Goal: Task Accomplishment & Management: Use online tool/utility

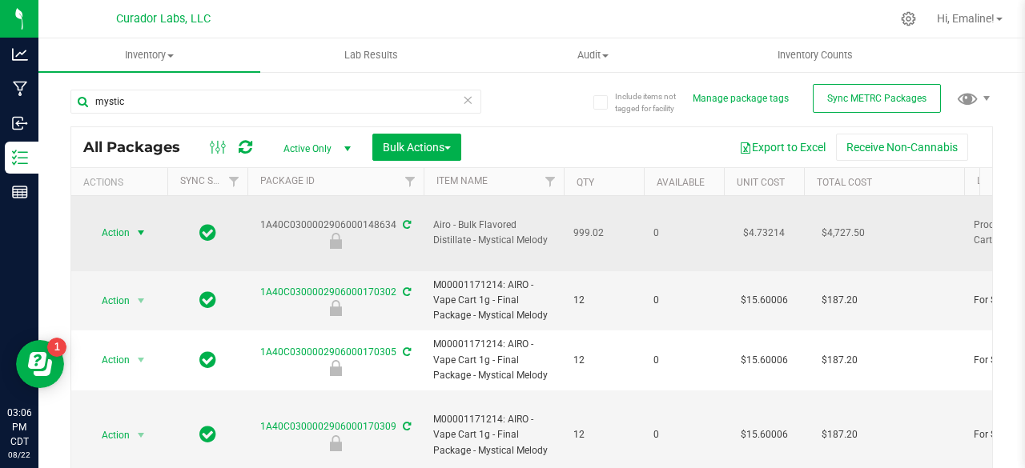
type input "mystic"
click at [135, 227] on span "select" at bounding box center [141, 233] width 13 height 13
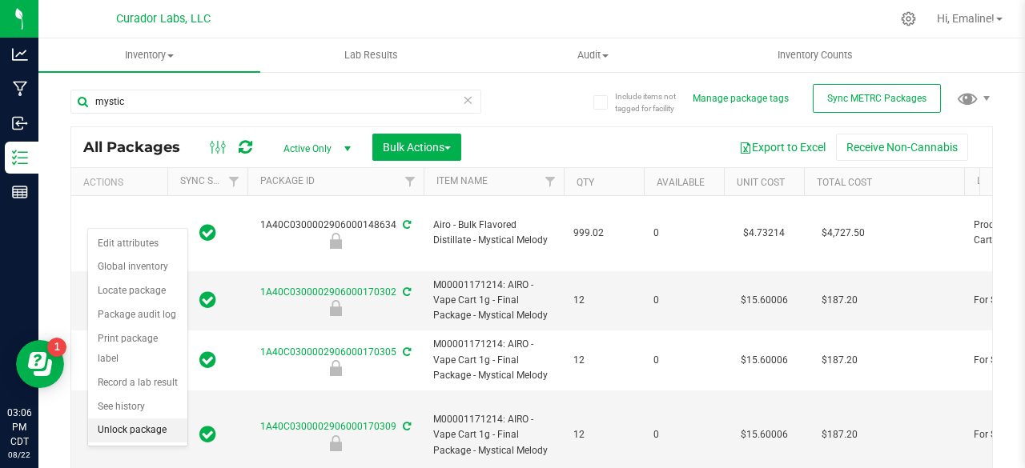
click at [147, 422] on li "Unlock package" at bounding box center [137, 431] width 99 height 24
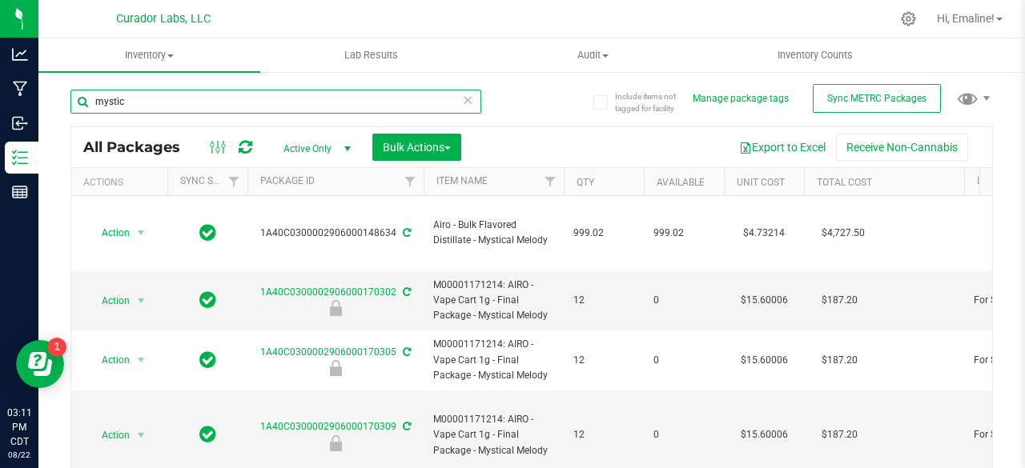
click at [321, 100] on input "mystic" at bounding box center [275, 102] width 411 height 24
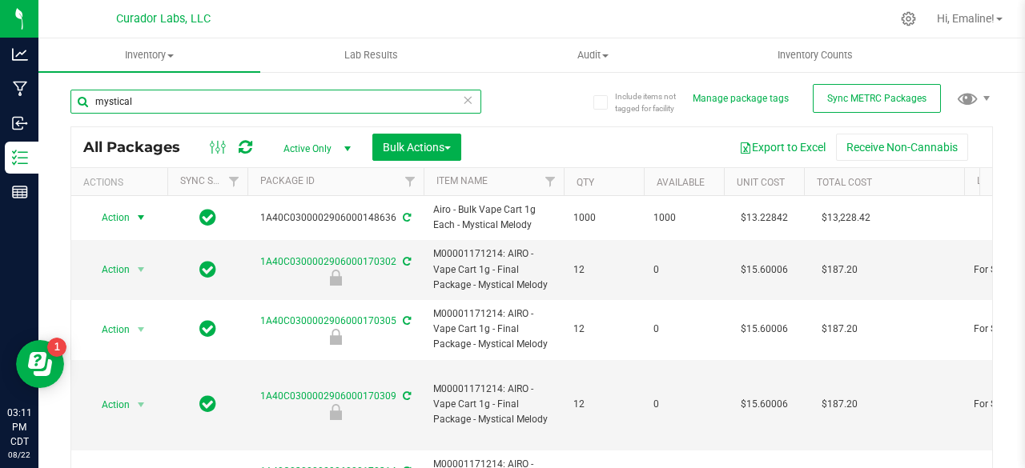
type input "mystical"
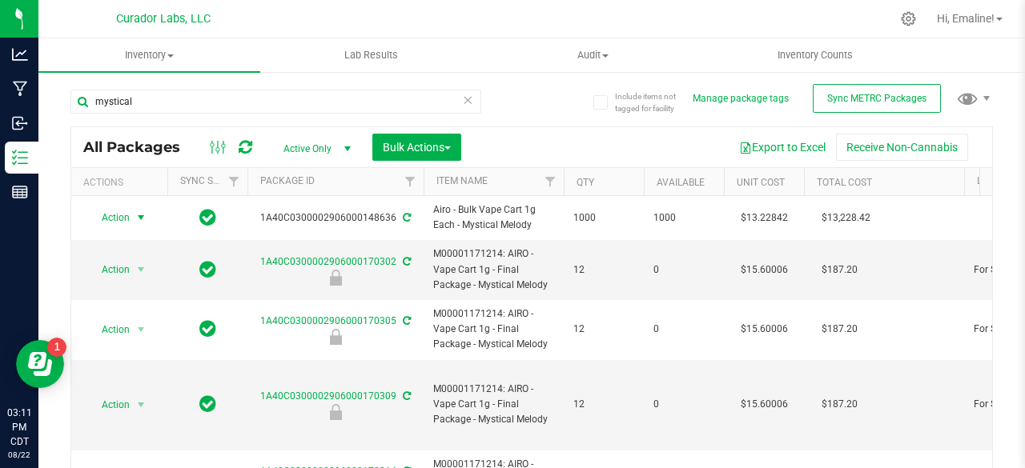
click at [141, 220] on span "select" at bounding box center [141, 217] width 13 height 13
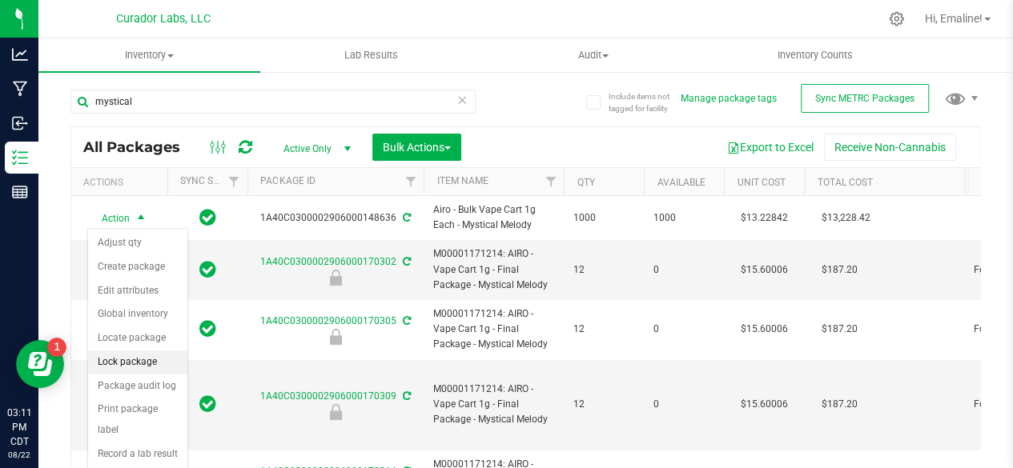
click at [119, 358] on li "Lock package" at bounding box center [137, 363] width 99 height 24
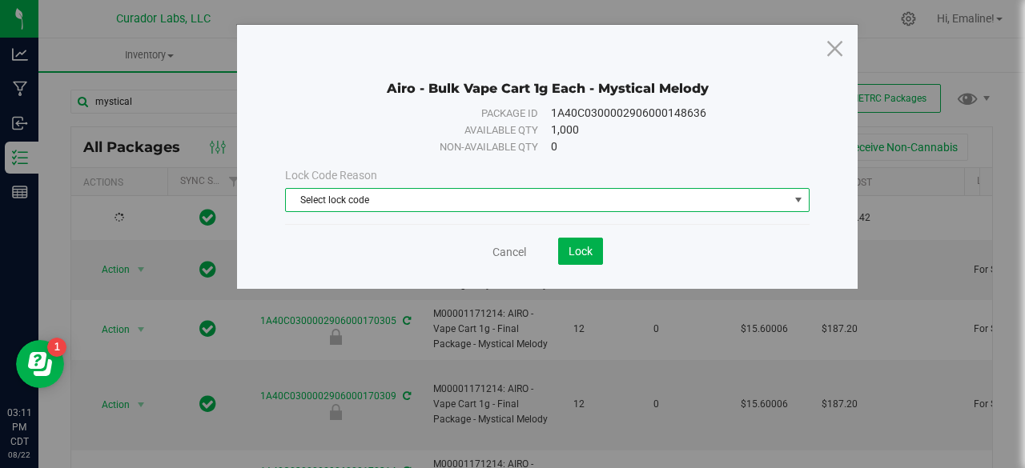
click at [304, 190] on span "Select lock code" at bounding box center [537, 200] width 503 height 22
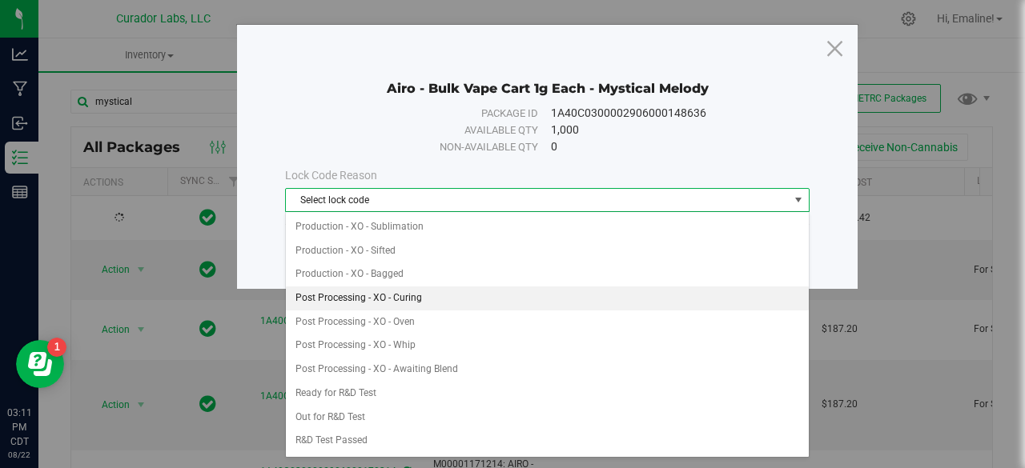
scroll to position [422, 0]
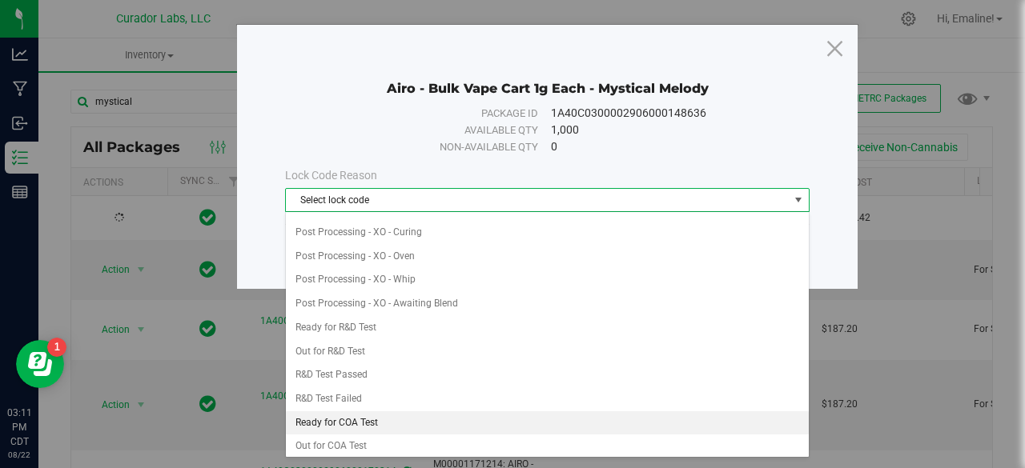
click at [326, 412] on li "Ready for COA Test" at bounding box center [548, 424] width 524 height 24
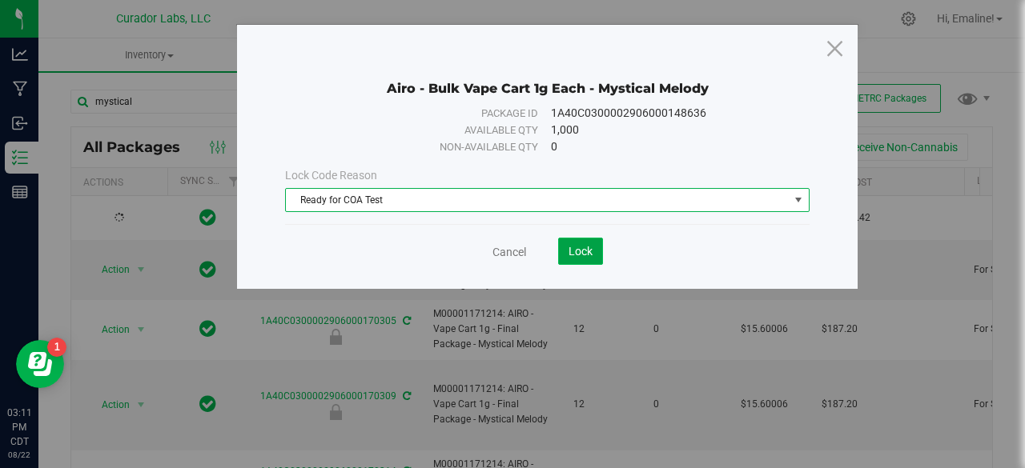
click at [593, 247] on button "Lock" at bounding box center [580, 251] width 45 height 27
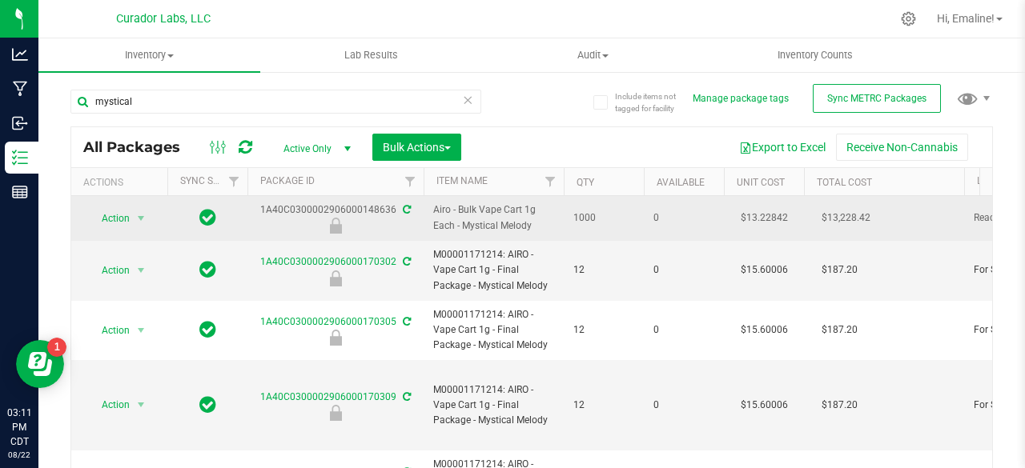
drag, startPoint x: 536, startPoint y: 225, endPoint x: 259, endPoint y: 211, distance: 276.6
copy tr "1A40C0300002906000148636 Airo - Bulk Vape Cart 1g Each - Mystical Melody"
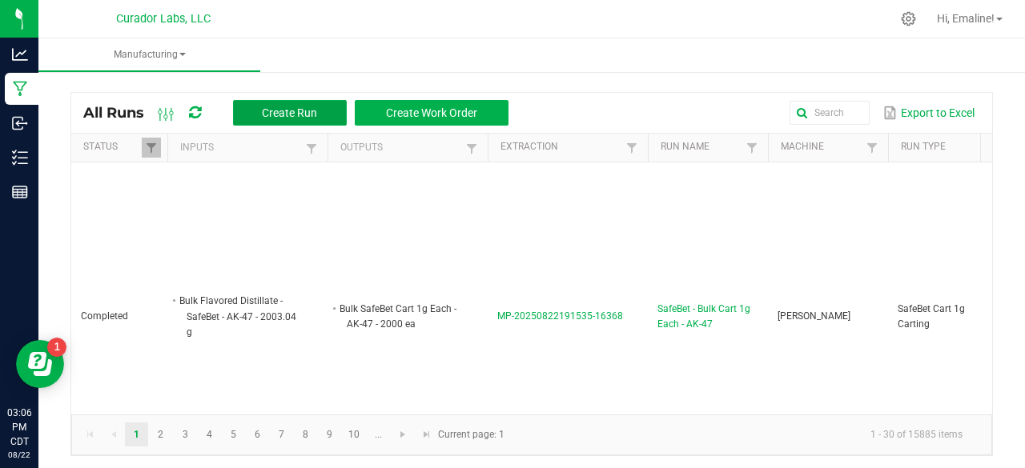
click at [303, 103] on button "Create Run" at bounding box center [290, 113] width 114 height 26
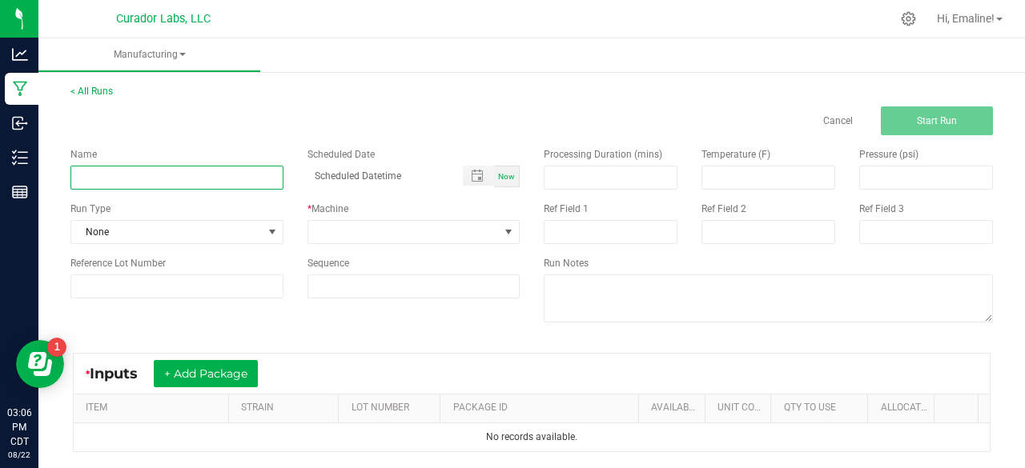
click at [228, 173] on input at bounding box center [176, 178] width 213 height 24
drag, startPoint x: 187, startPoint y: 177, endPoint x: 307, endPoint y: 166, distance: 121.4
click at [307, 166] on div "Name Airo - Bulk Cart 1g Each - Pink Pineapple Gasolina Scheduled Date Now" at bounding box center [294, 168] width 473 height 42
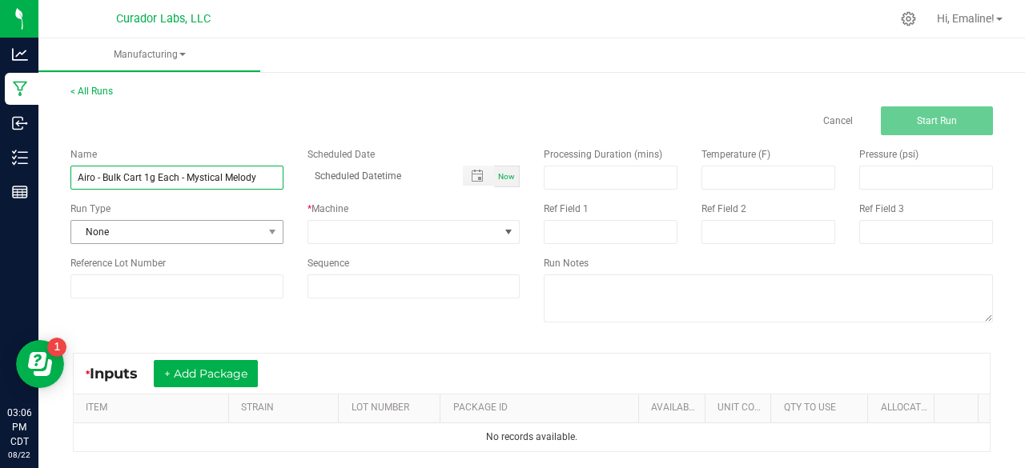
type input "Airo - Bulk Cart 1g Each - Mystical Melody"
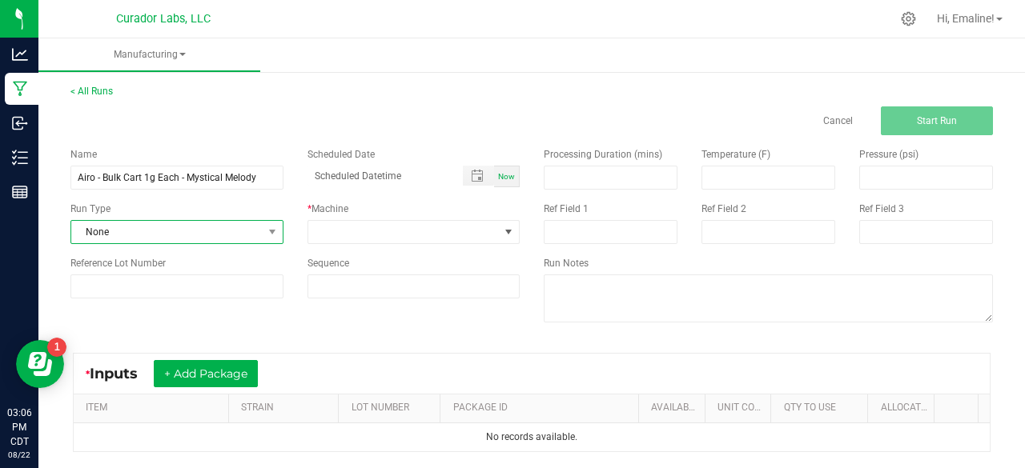
click at [181, 227] on span "None" at bounding box center [166, 232] width 191 height 22
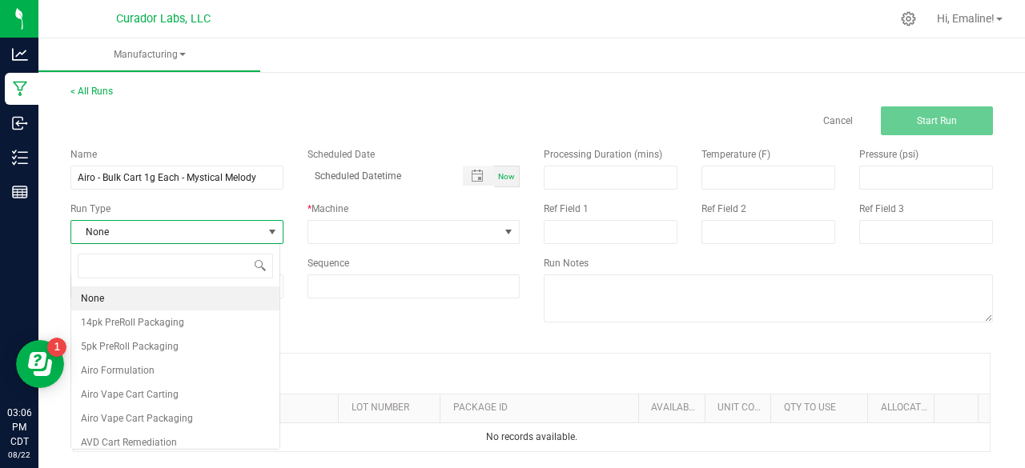
scroll to position [23, 209]
click at [171, 392] on span "Airo Vape Cart Carting" at bounding box center [130, 395] width 98 height 16
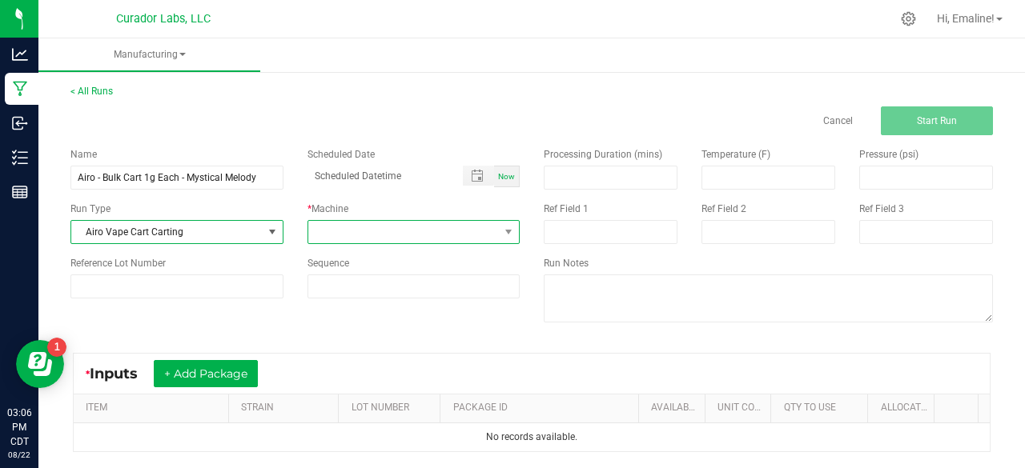
click at [317, 239] on span at bounding box center [403, 232] width 191 height 22
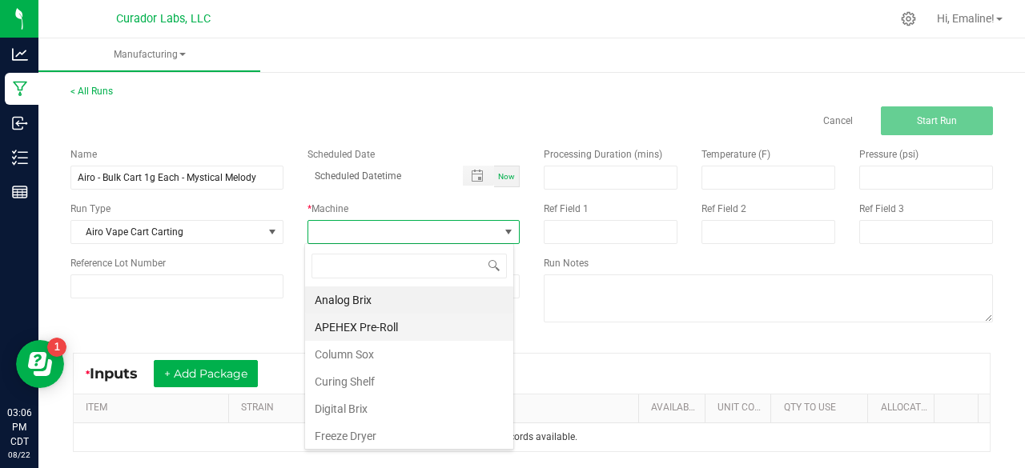
scroll to position [769, 0]
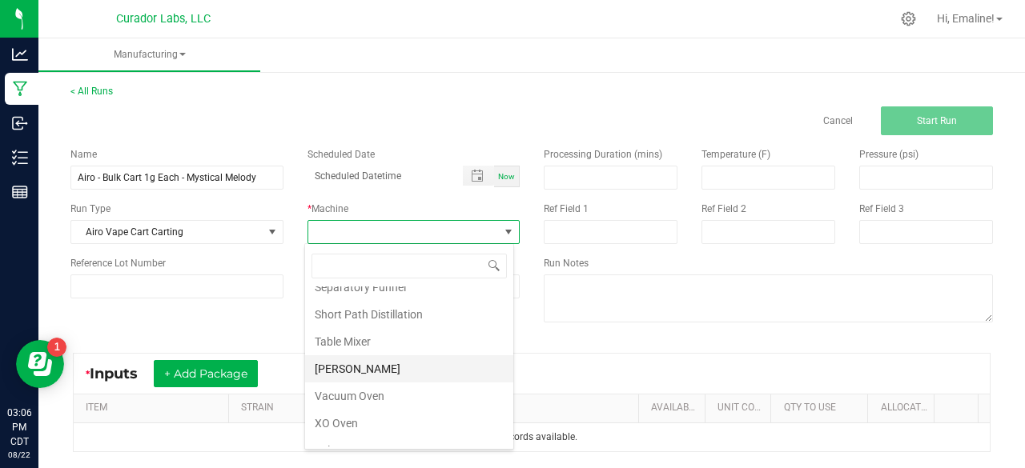
click at [355, 356] on li "Thompson Duke" at bounding box center [409, 369] width 208 height 27
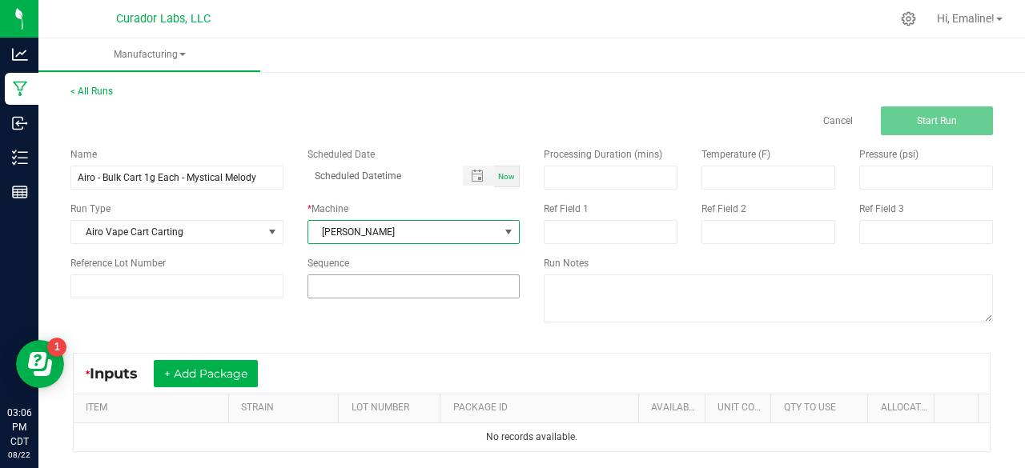
click at [328, 281] on input at bounding box center [413, 286] width 211 height 22
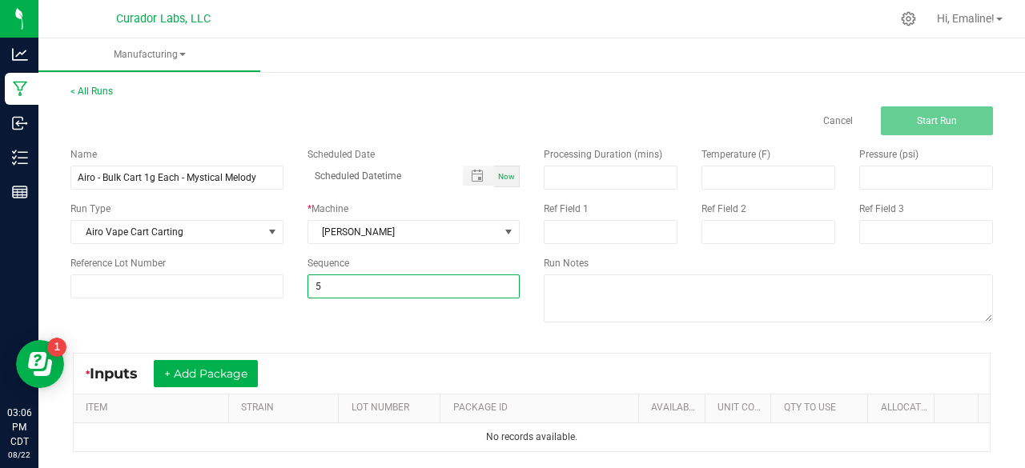
type input "5"
click at [322, 321] on div "Name Airo - Bulk Cart 1g Each - Mystical Melody Scheduled Date Now Run Type Air…" at bounding box center [531, 236] width 946 height 203
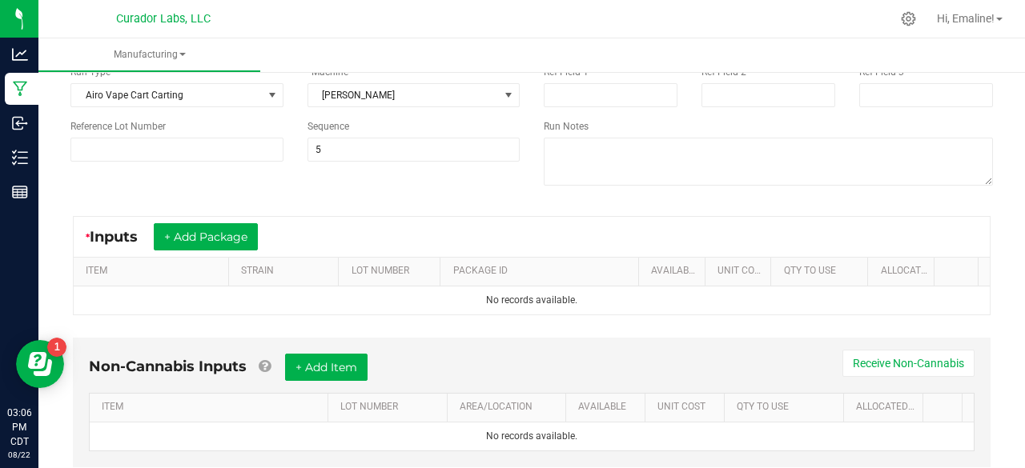
scroll to position [146, 0]
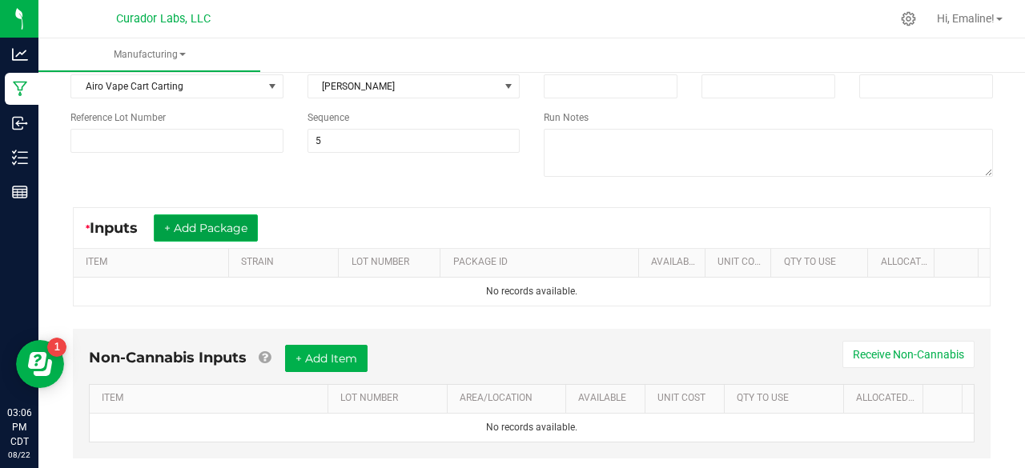
click at [228, 227] on button "+ Add Package" at bounding box center [206, 228] width 104 height 27
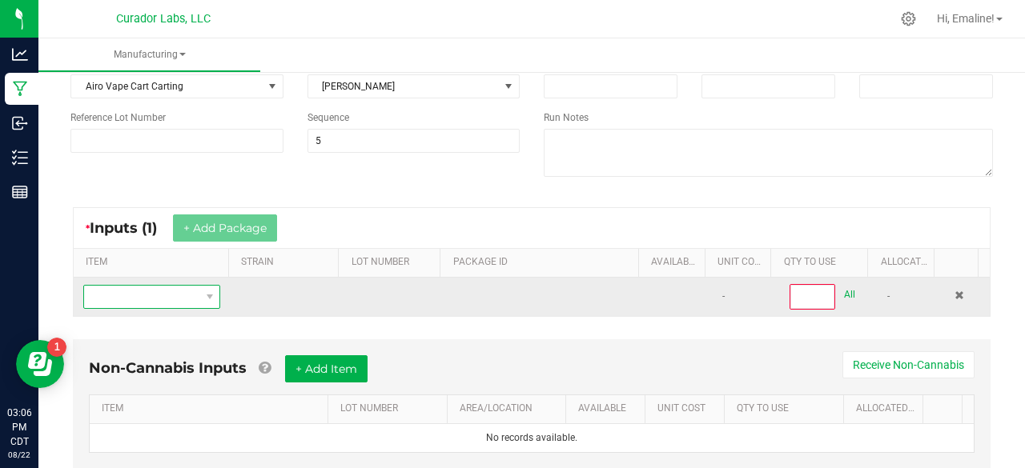
click at [171, 302] on span "NO DATA FOUND" at bounding box center [141, 297] width 115 height 22
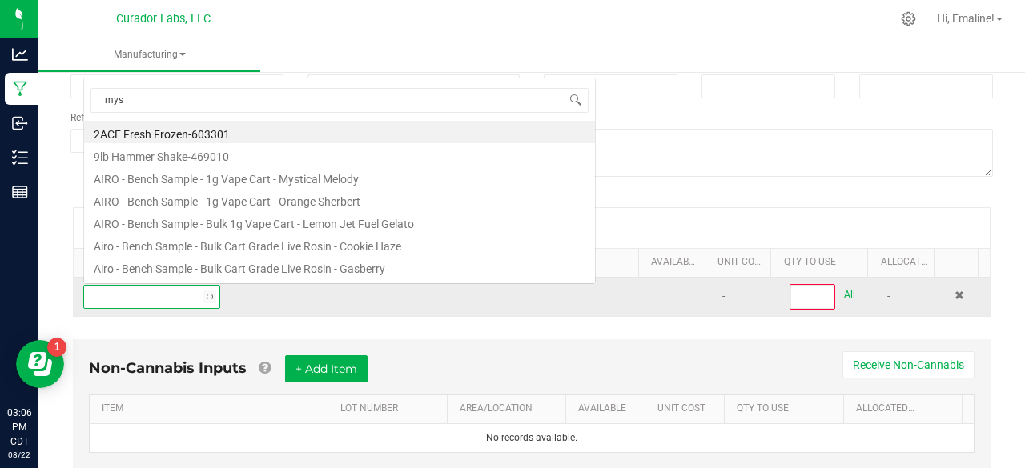
scroll to position [23, 131]
type input "mystic"
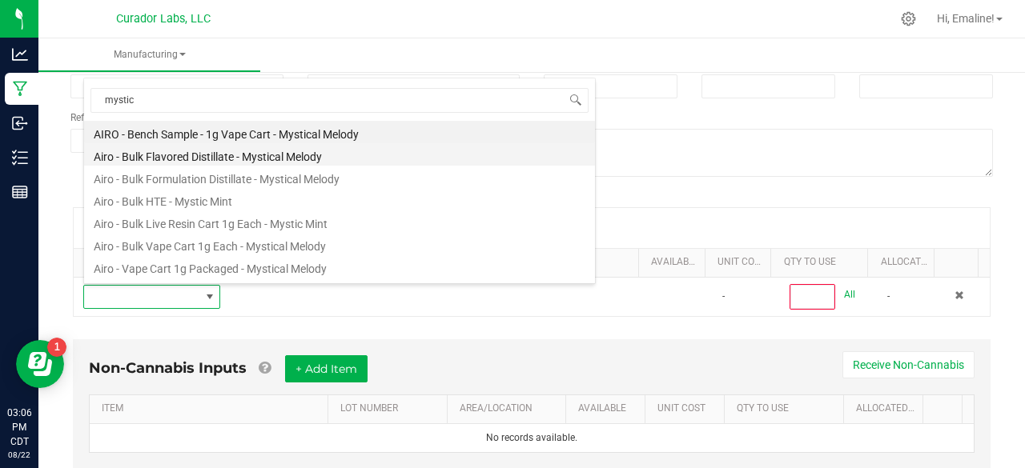
click at [205, 161] on li "Airo - Bulk Flavored Distillate - Mystical Melody" at bounding box center [339, 154] width 511 height 22
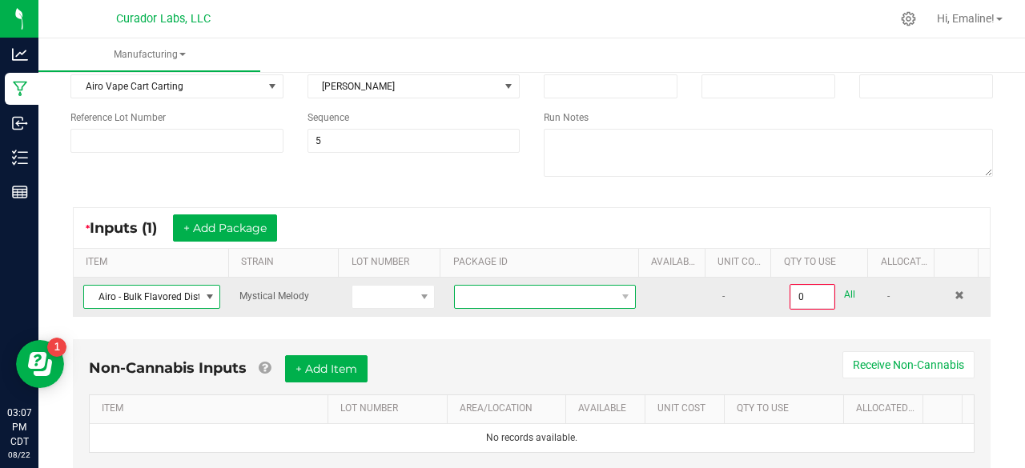
click at [500, 299] on span "NO DATA FOUND" at bounding box center [535, 297] width 160 height 22
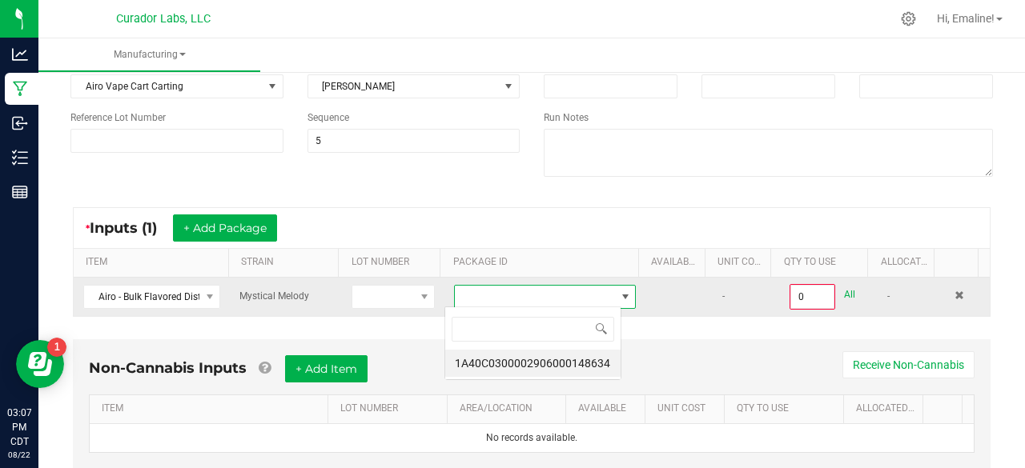
scroll to position [23, 176]
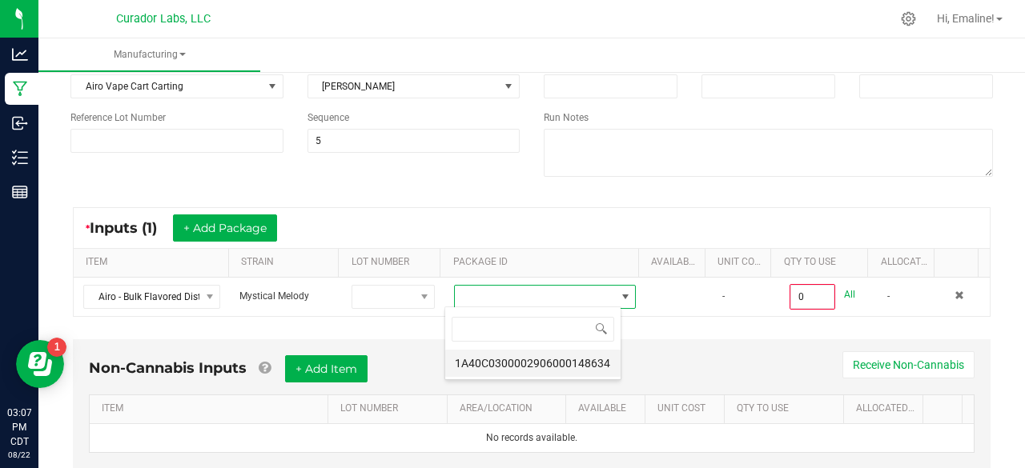
click at [542, 356] on li "1A40C0300002906000148634" at bounding box center [532, 363] width 175 height 27
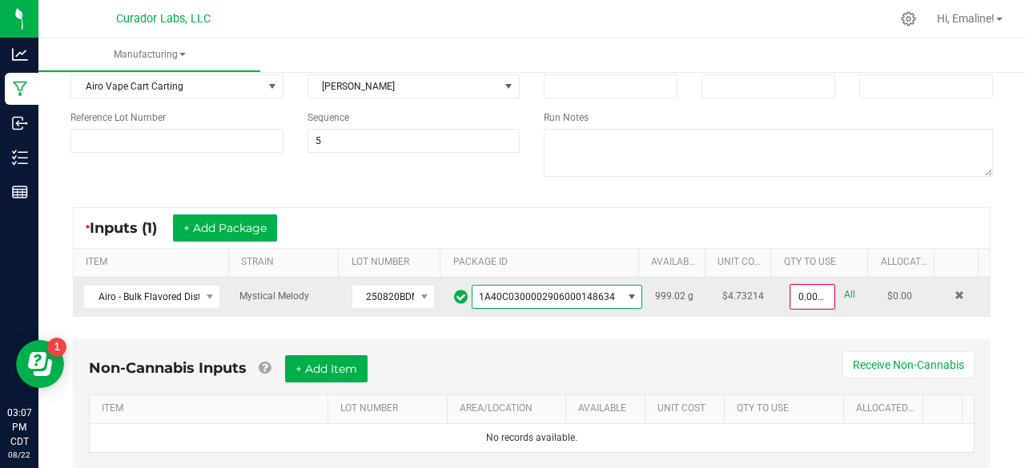
click at [844, 295] on link "All" at bounding box center [849, 295] width 11 height 22
type input "999.0200 g"
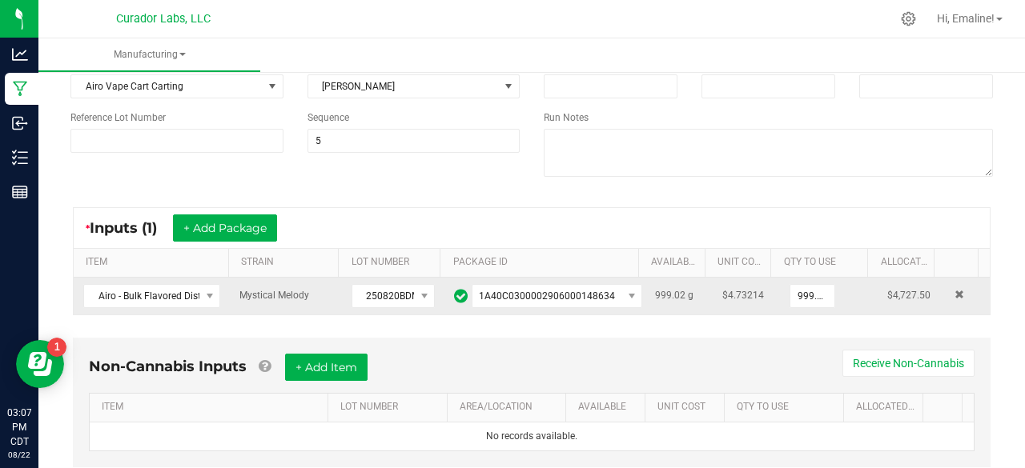
click at [983, 247] on div "* Inputs (1) + Add Package ITEM STRAIN LOT NUMBER PACKAGE ID AVAILABLE Unit Cos…" at bounding box center [531, 261] width 946 height 137
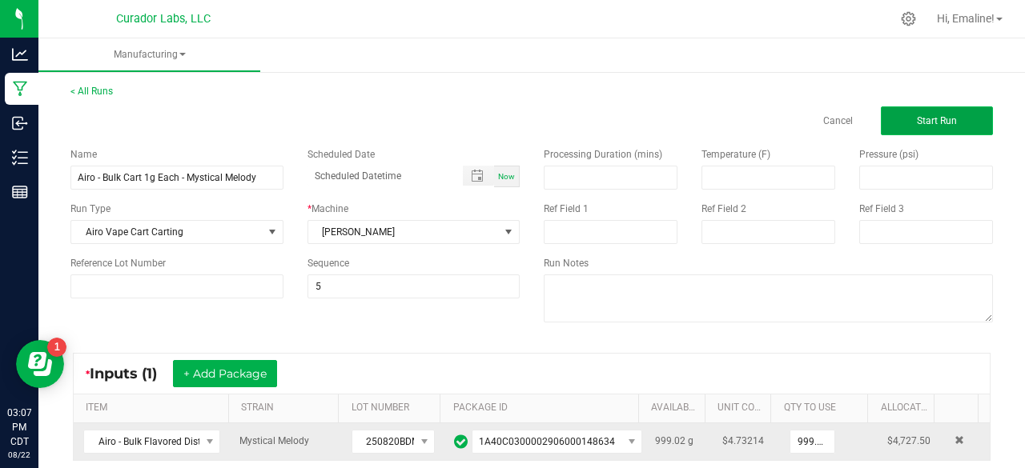
click at [951, 125] on button "Start Run" at bounding box center [937, 120] width 112 height 29
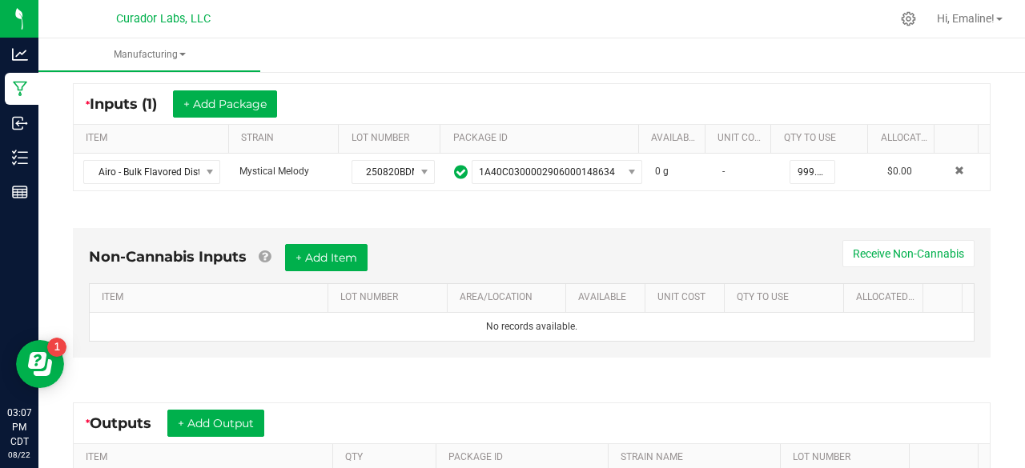
scroll to position [295, 0]
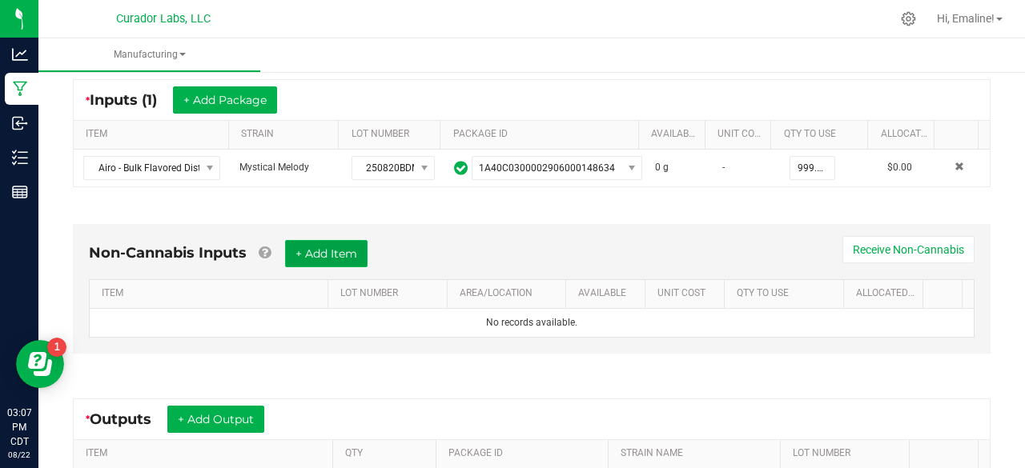
click at [317, 249] on button "+ Add Item" at bounding box center [326, 253] width 82 height 27
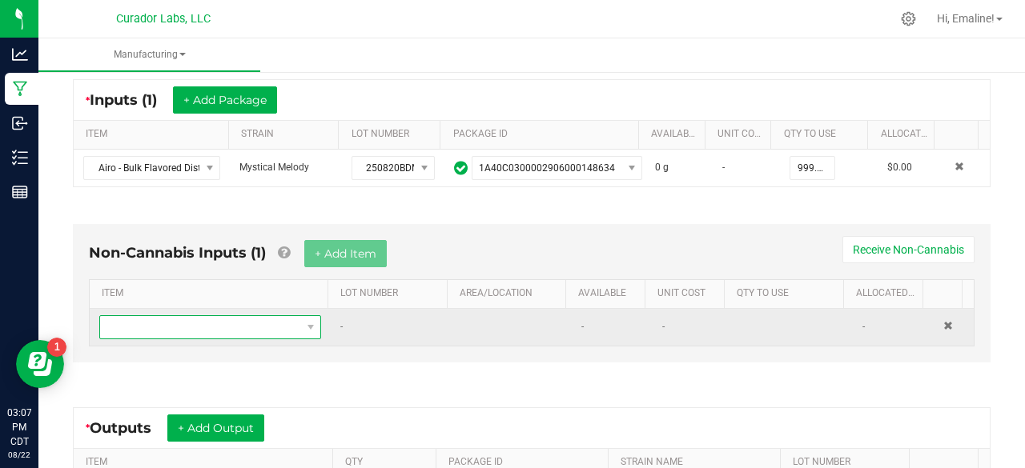
click at [259, 324] on span "NO DATA FOUND" at bounding box center [200, 327] width 200 height 22
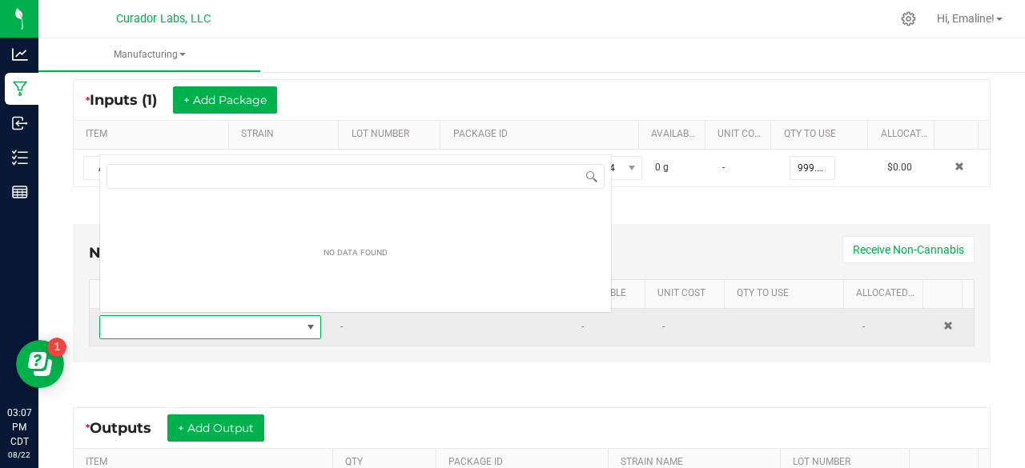
scroll to position [23, 211]
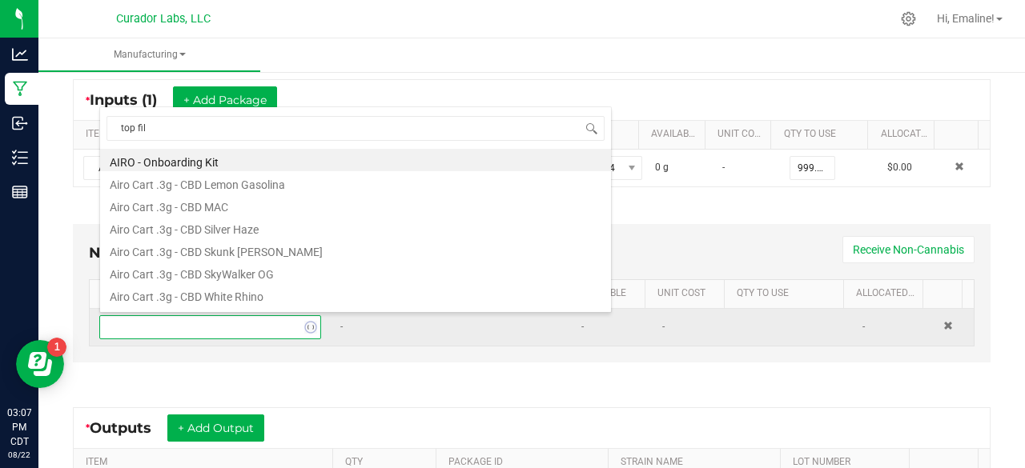
type input "top fill"
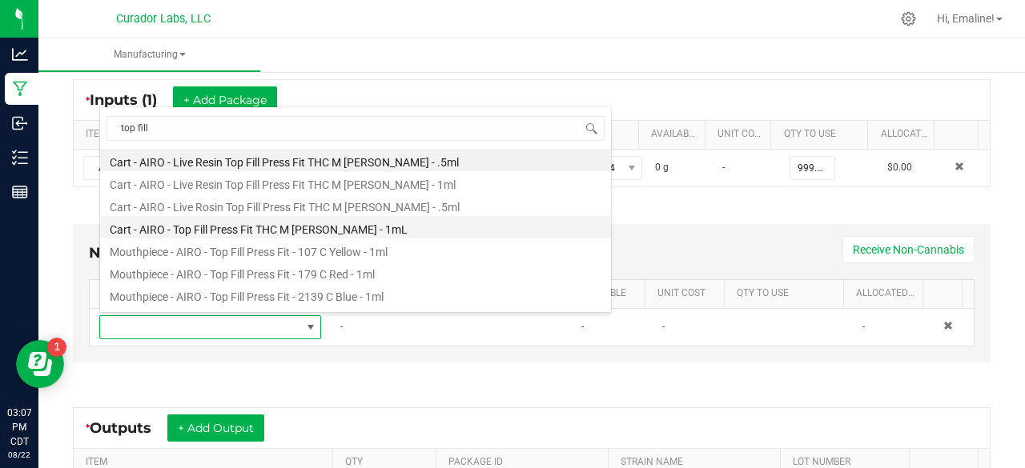
click at [271, 231] on li "Cart - AIRO - Top Fill Press Fit THC M Diamond MJ - 1mL" at bounding box center [355, 227] width 511 height 22
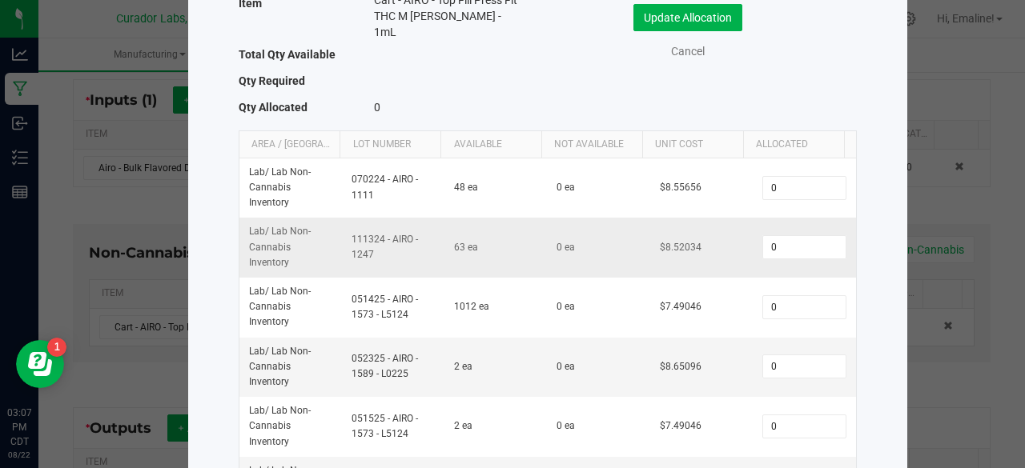
scroll to position [183, 0]
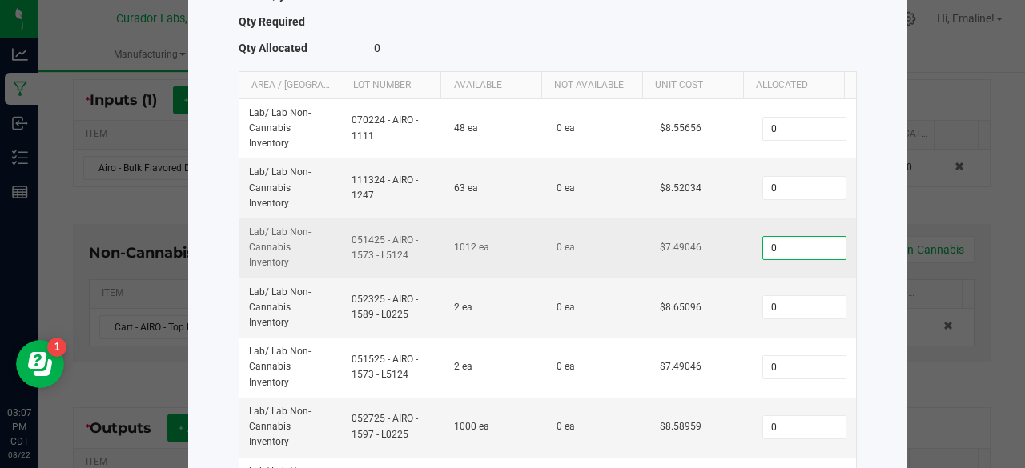
click at [801, 237] on input "0" at bounding box center [804, 248] width 82 height 22
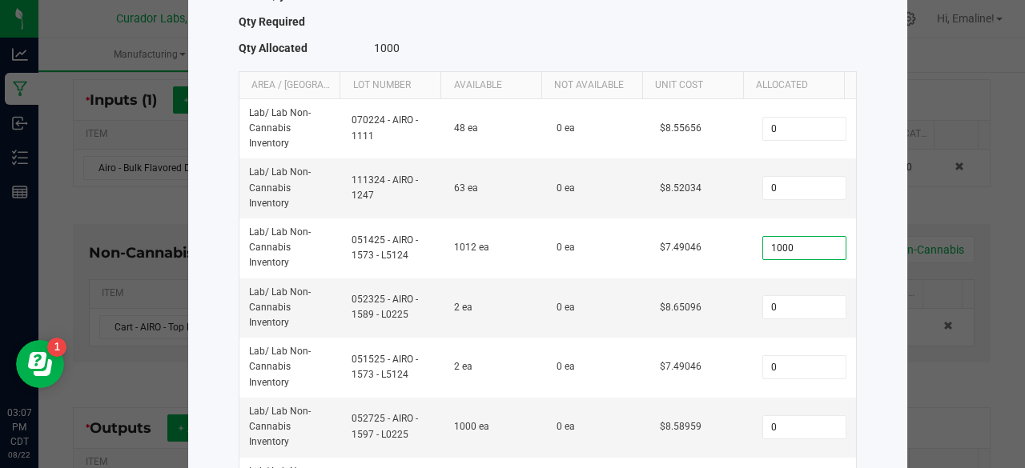
type input "1,000"
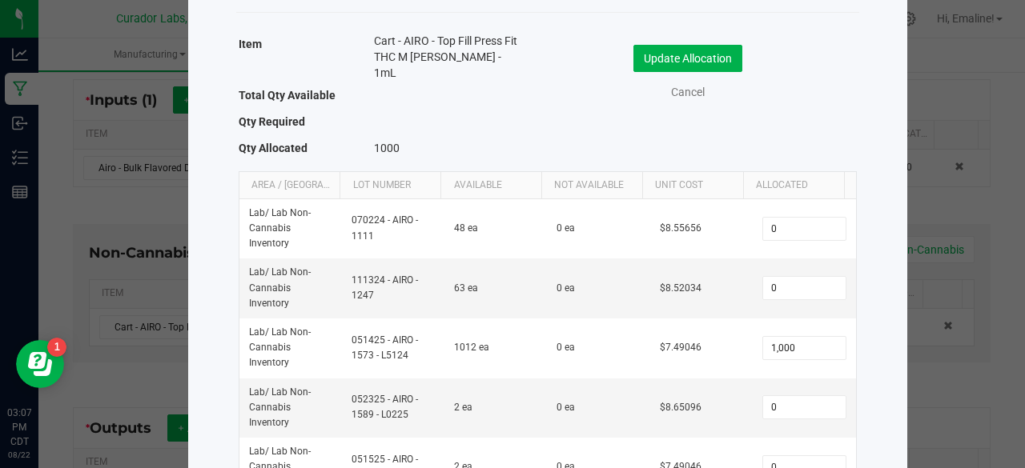
scroll to position [78, 0]
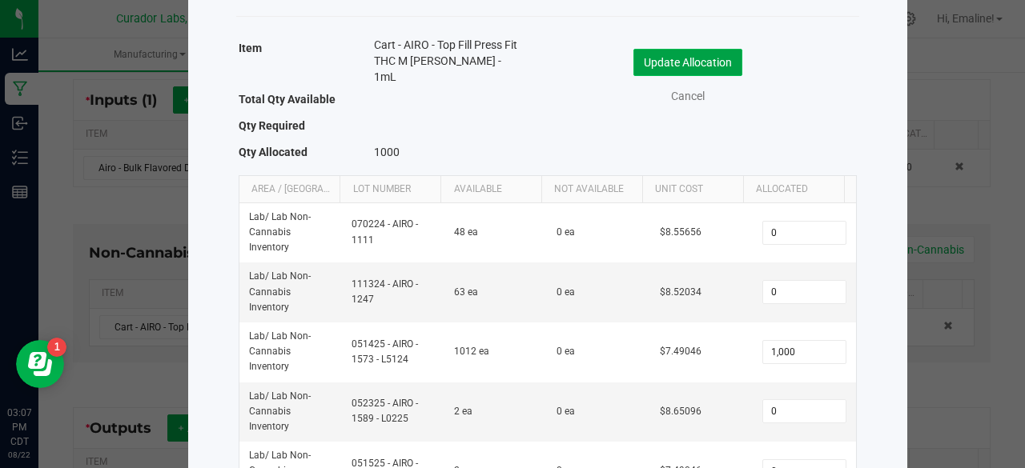
click at [725, 61] on button "Update Allocation" at bounding box center [687, 62] width 109 height 27
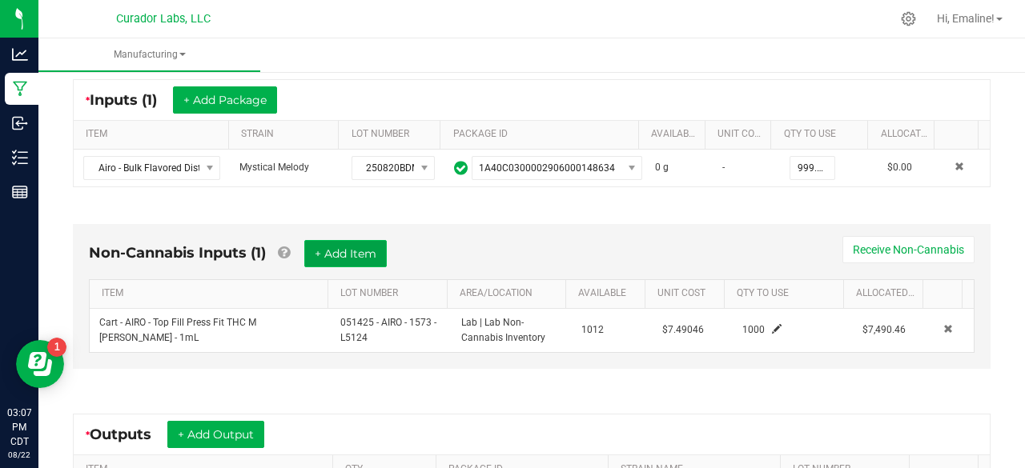
click at [354, 248] on button "+ Add Item" at bounding box center [345, 253] width 82 height 27
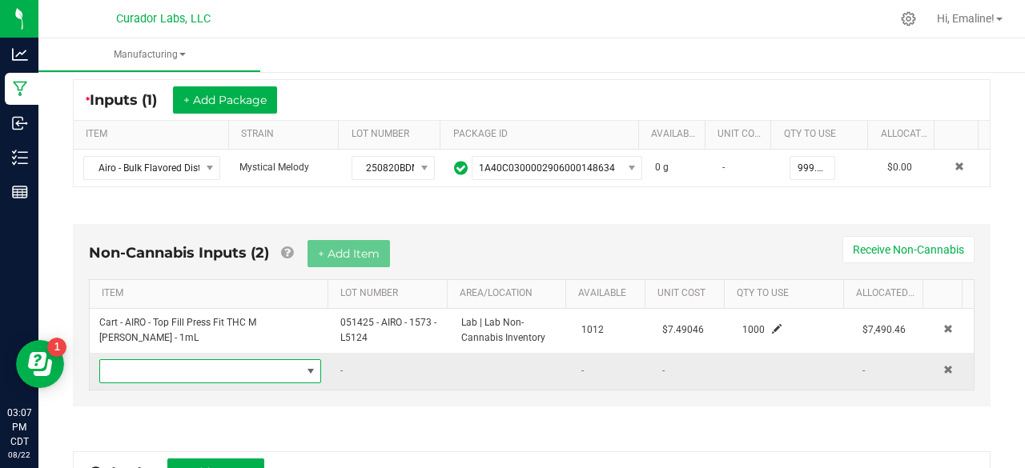
click at [286, 360] on span "NO DATA FOUND" at bounding box center [200, 371] width 200 height 22
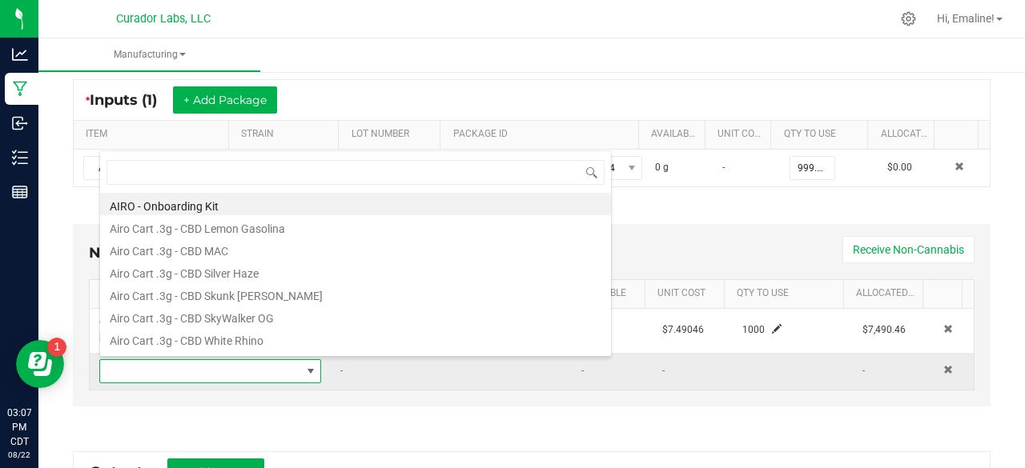
scroll to position [23, 211]
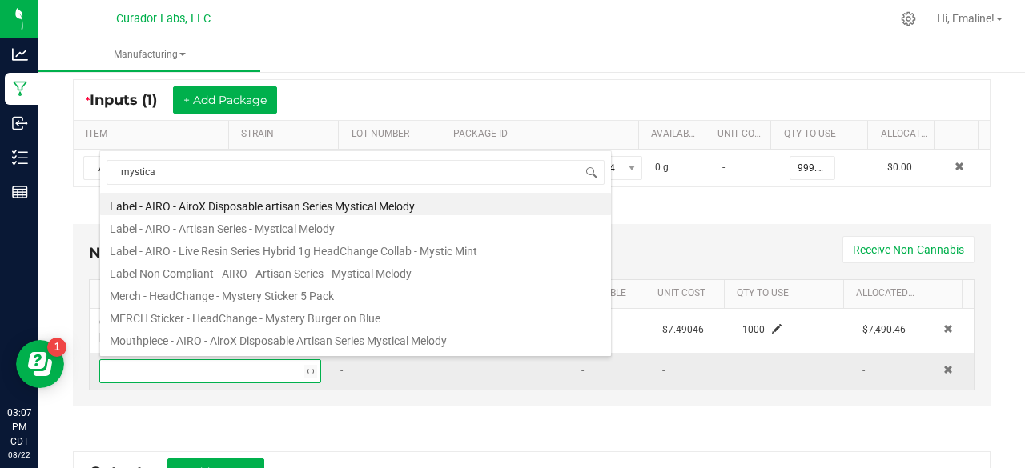
type input "mystical"
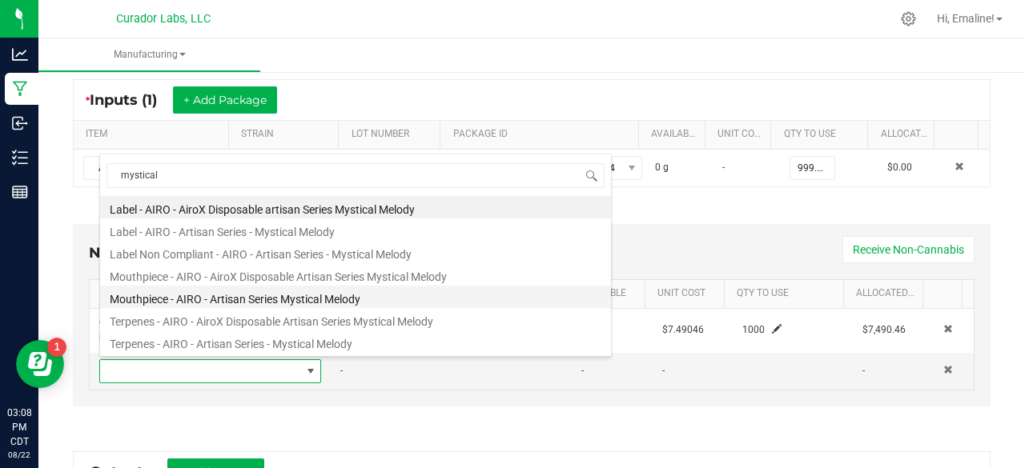
click at [264, 298] on li "Mouthpiece - AIRO - Artisan Series Mystical Melody" at bounding box center [355, 297] width 511 height 22
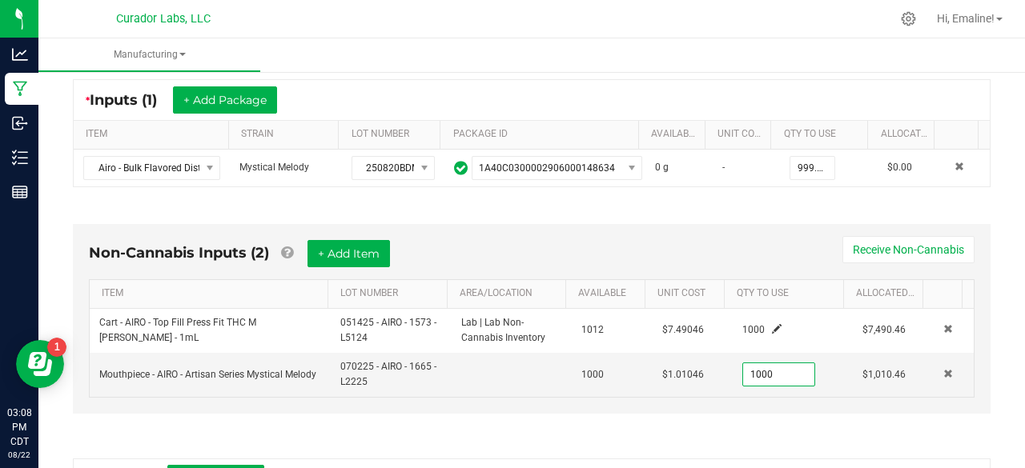
type input "1000 ea"
click at [567, 419] on div "Non-Cannabis Inputs (2) + Add Item Receive Non-Cannabis ITEM LOT NUMBER AREA/LO…" at bounding box center [531, 323] width 946 height 243
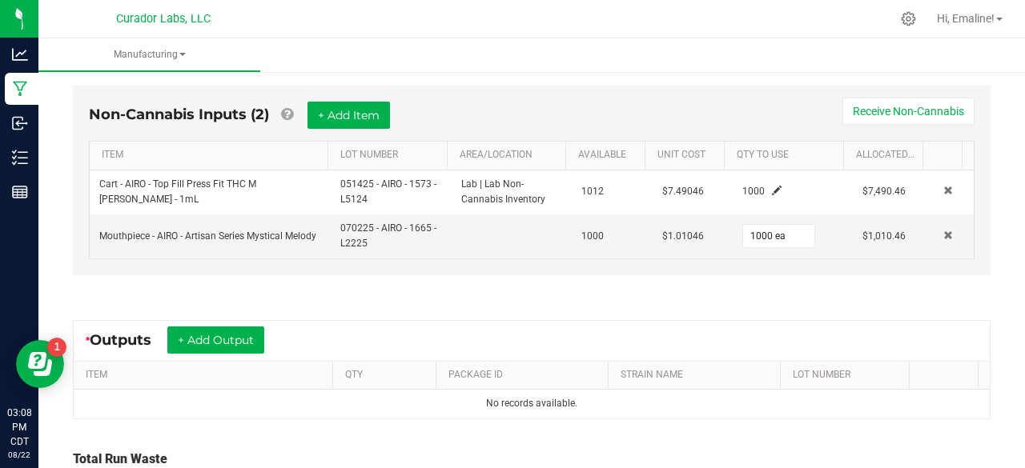
scroll to position [441, 0]
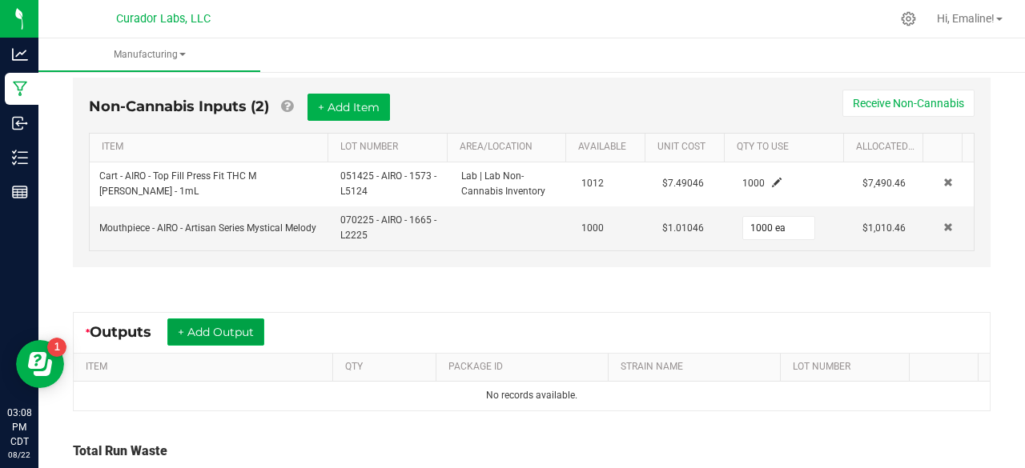
click at [229, 323] on button "+ Add Output" at bounding box center [215, 332] width 97 height 27
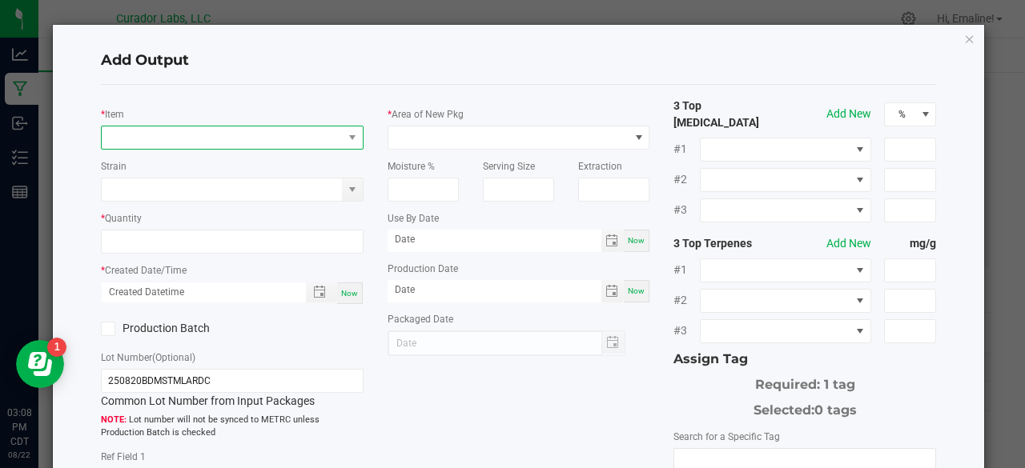
click at [232, 139] on span "NO DATA FOUND" at bounding box center [222, 138] width 241 height 22
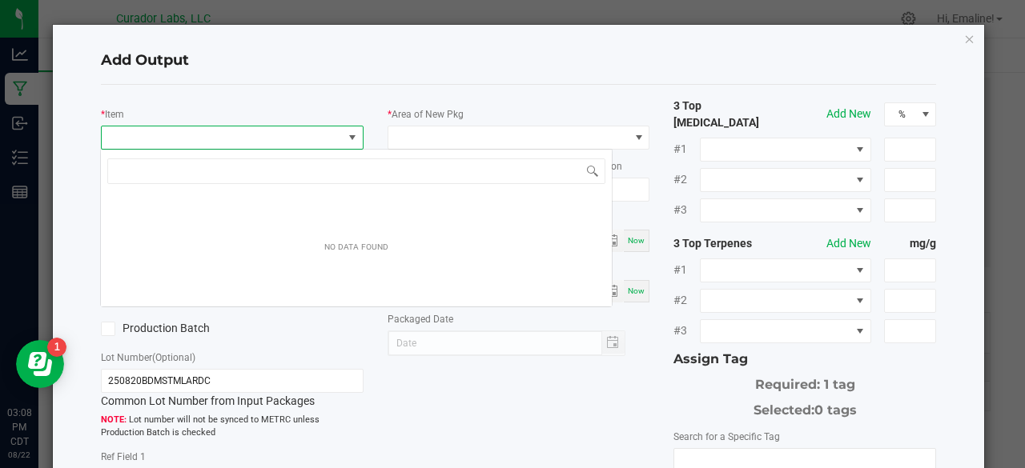
scroll to position [23, 259]
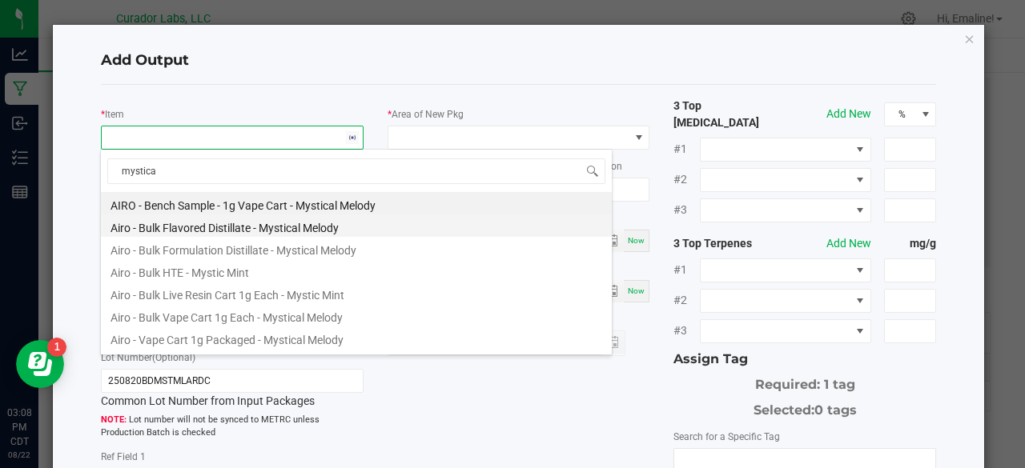
type input "mystical"
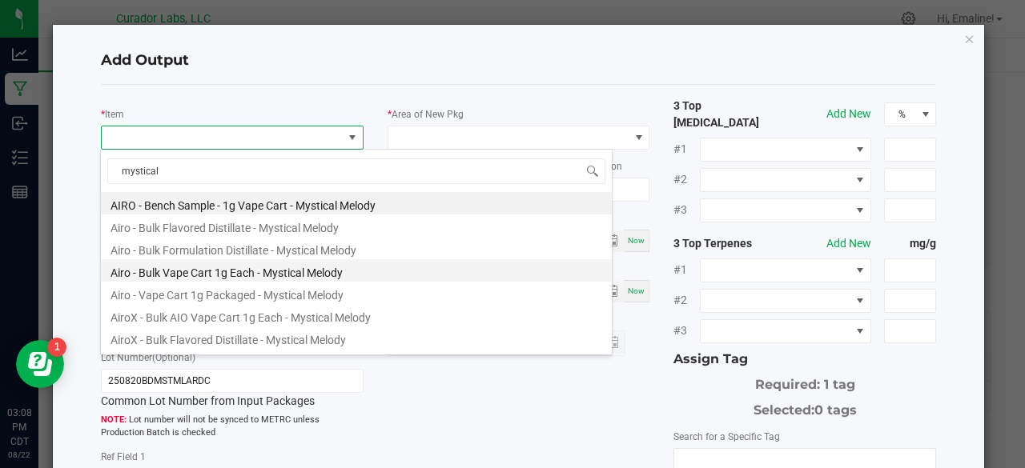
click at [282, 271] on li "Airo - Bulk Vape Cart 1g Each - Mystical Melody" at bounding box center [356, 270] width 511 height 22
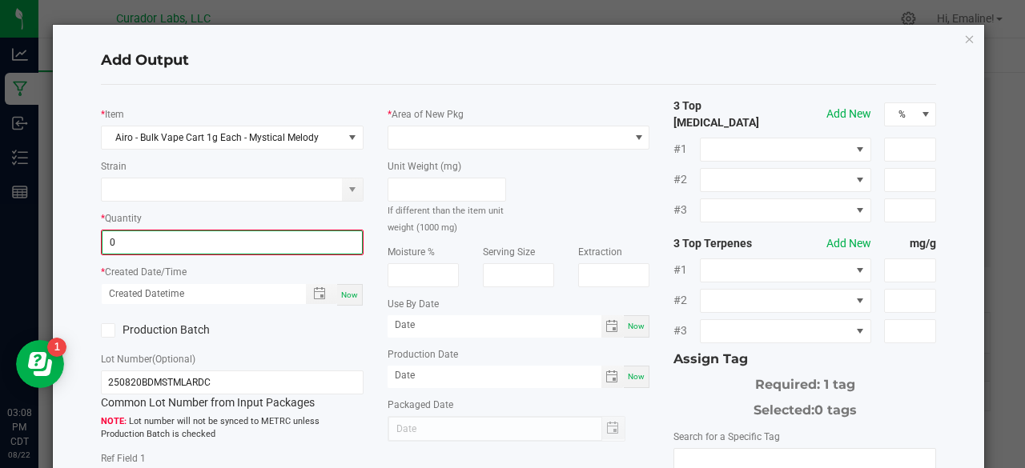
click at [233, 233] on input "0" at bounding box center [231, 242] width 259 height 22
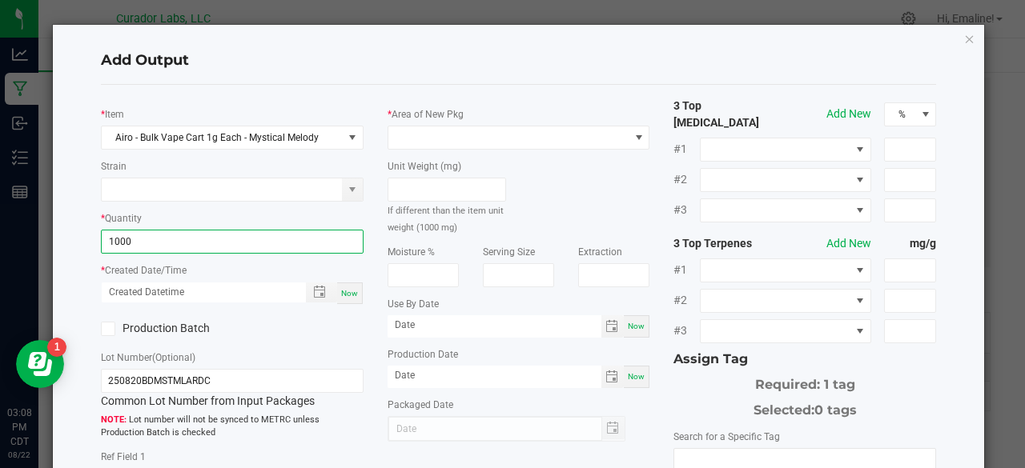
type input "1000 ea"
click at [340, 300] on div "Now" at bounding box center [350, 294] width 26 height 22
type input "08/22/2025 3:08 PM"
type input "[DATE]"
click at [101, 331] on span at bounding box center [108, 329] width 14 height 14
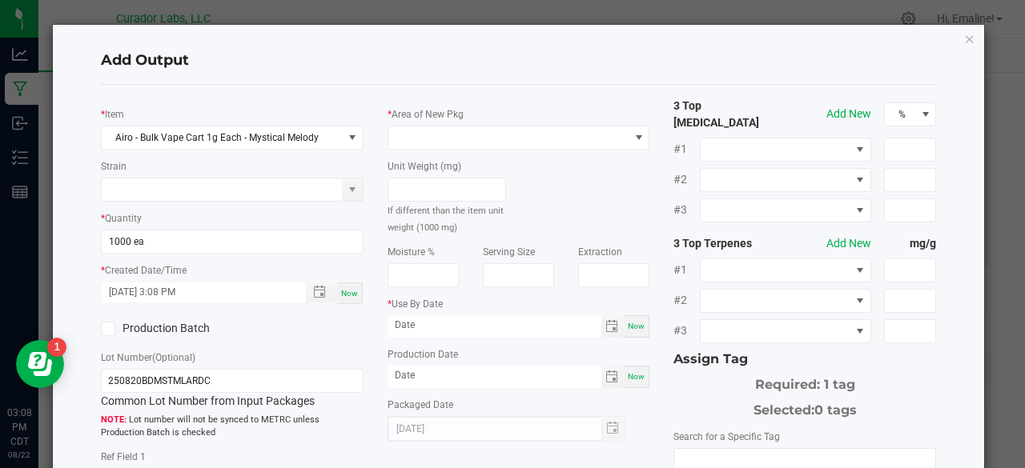
click at [0, 0] on input "Production Batch" at bounding box center [0, 0] width 0 height 0
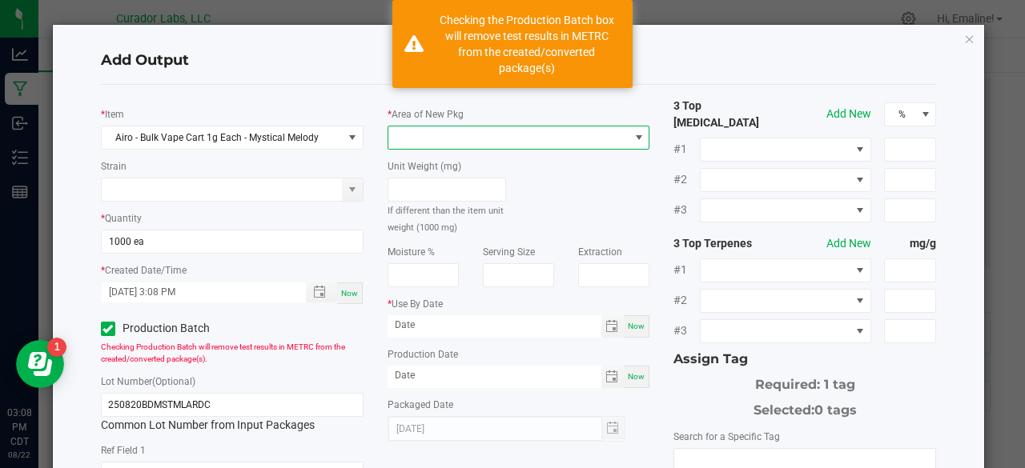
click at [402, 129] on span at bounding box center [508, 138] width 241 height 22
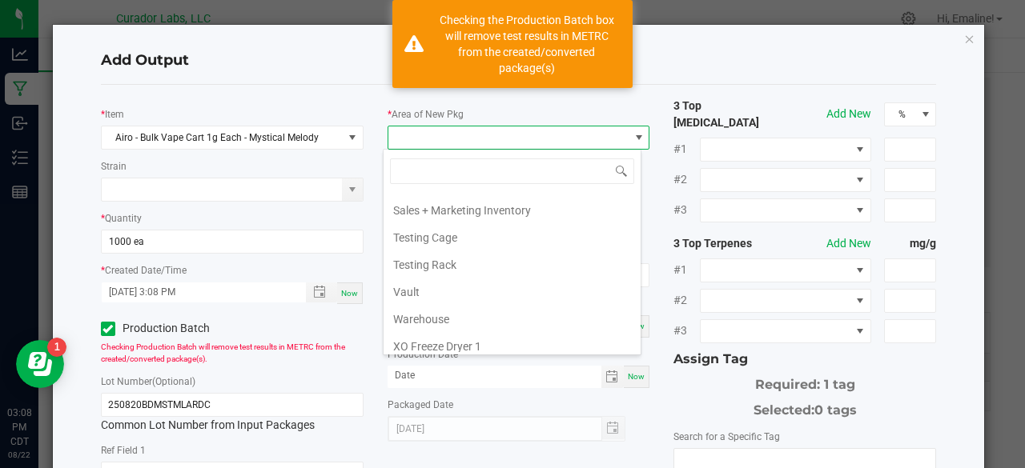
scroll to position [1630, 0]
click at [447, 278] on li "Vault" at bounding box center [512, 291] width 257 height 27
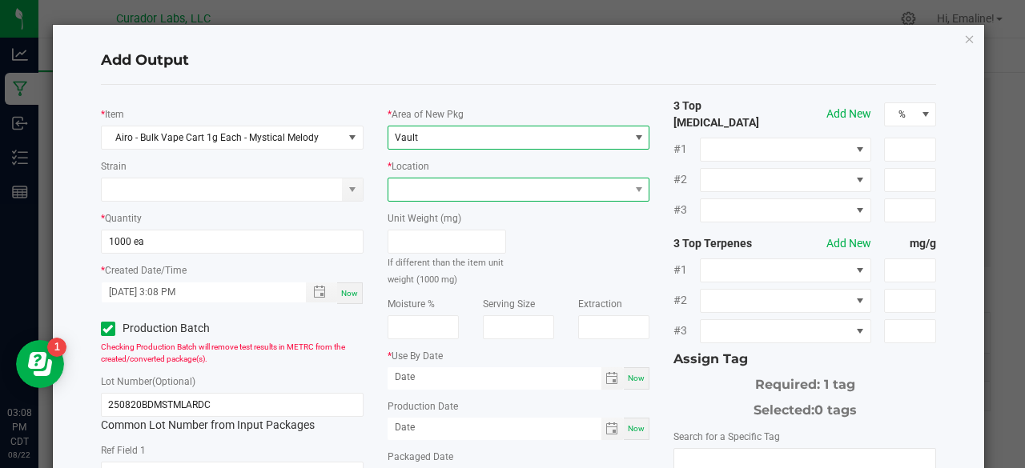
click at [431, 191] on span at bounding box center [508, 190] width 241 height 22
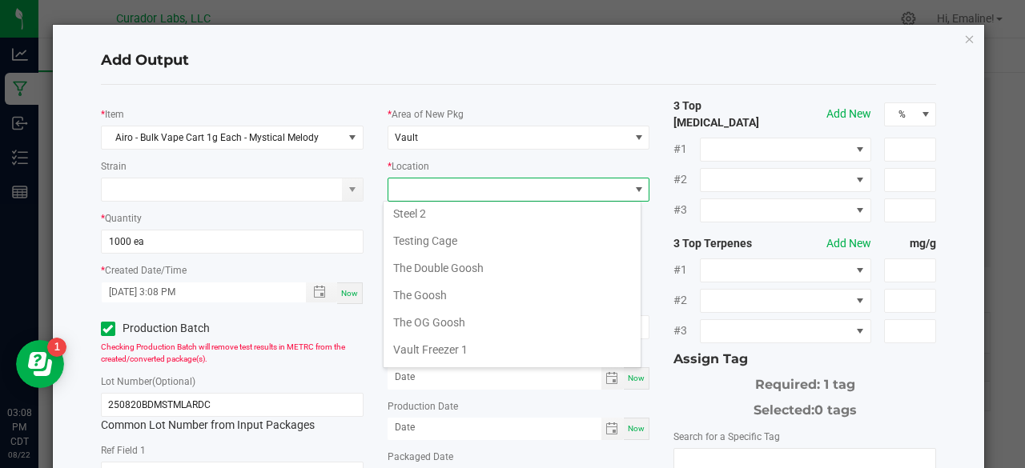
scroll to position [710, 0]
click at [450, 229] on li "Testing Cage" at bounding box center [512, 242] width 257 height 27
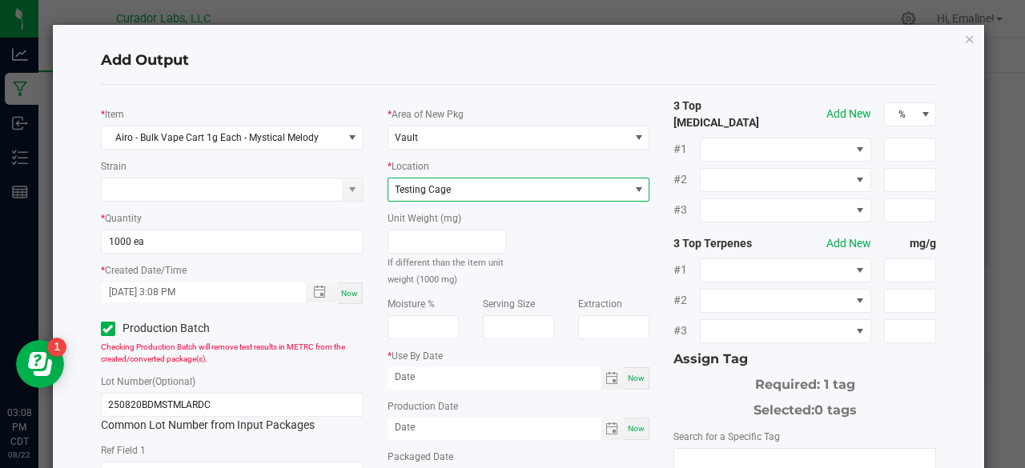
click at [555, 250] on div "Unit Weight (mg) If different than the item unit weight (1000 mg)" at bounding box center [519, 245] width 287 height 86
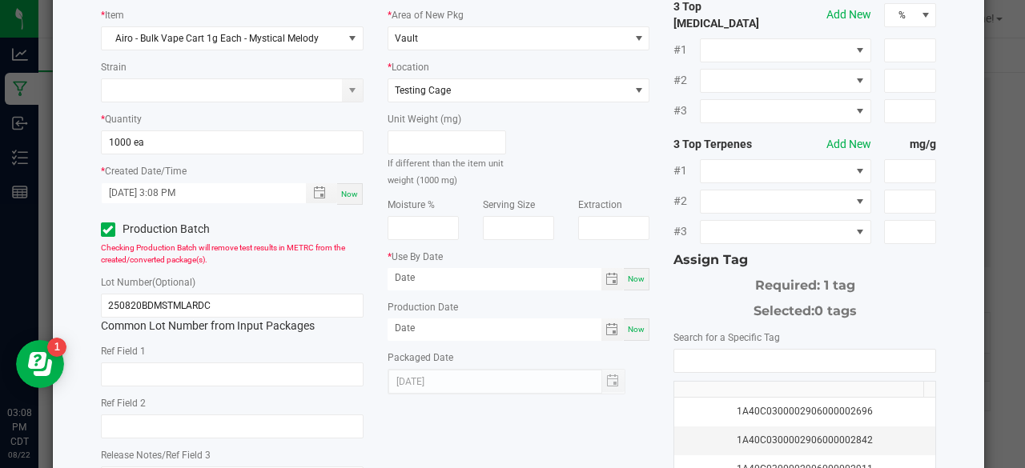
scroll to position [103, 0]
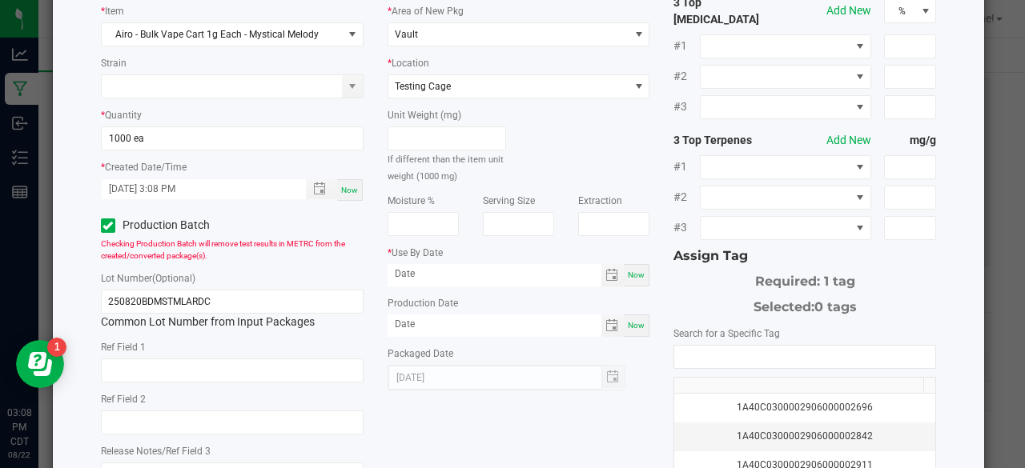
click at [633, 275] on span "Now" at bounding box center [636, 275] width 17 height 9
type input "[DATE]"
click at [629, 321] on span "Now" at bounding box center [636, 325] width 17 height 9
type input "[DATE]"
click at [539, 271] on input "[DATE]" at bounding box center [495, 274] width 214 height 20
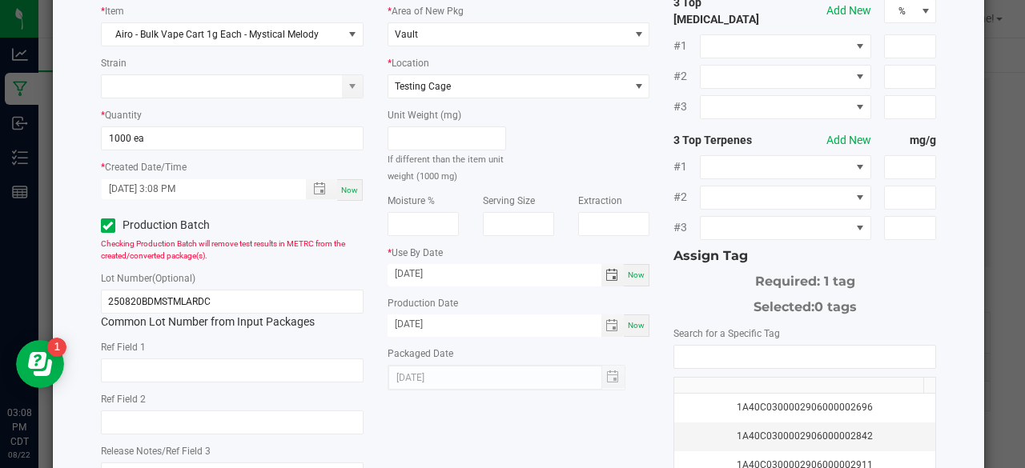
type input "08/22/2026"
click at [708, 356] on div "1A40C0300002906000002696 1A40C0300002906000002842 1A40C0300002906000002911 1A40…" at bounding box center [804, 449] width 263 height 208
click at [701, 351] on input "NO DATA FOUND" at bounding box center [804, 357] width 261 height 22
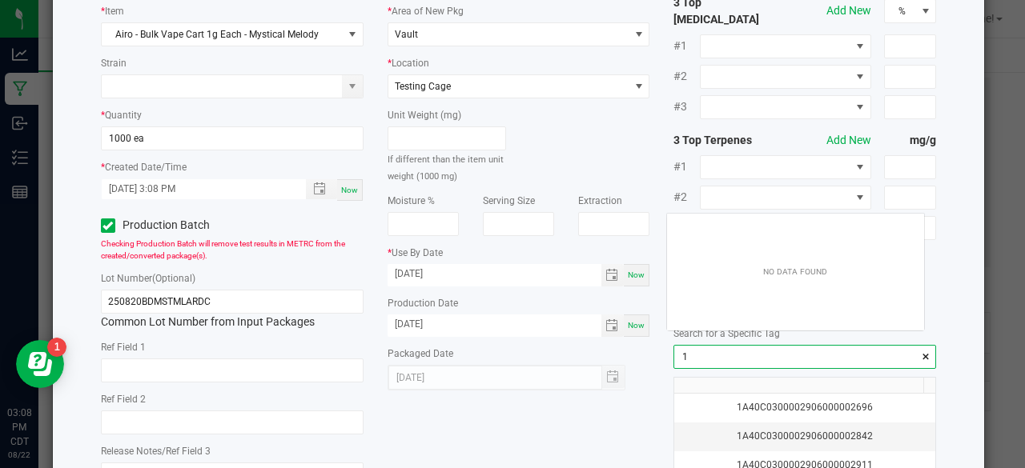
scroll to position [22, 258]
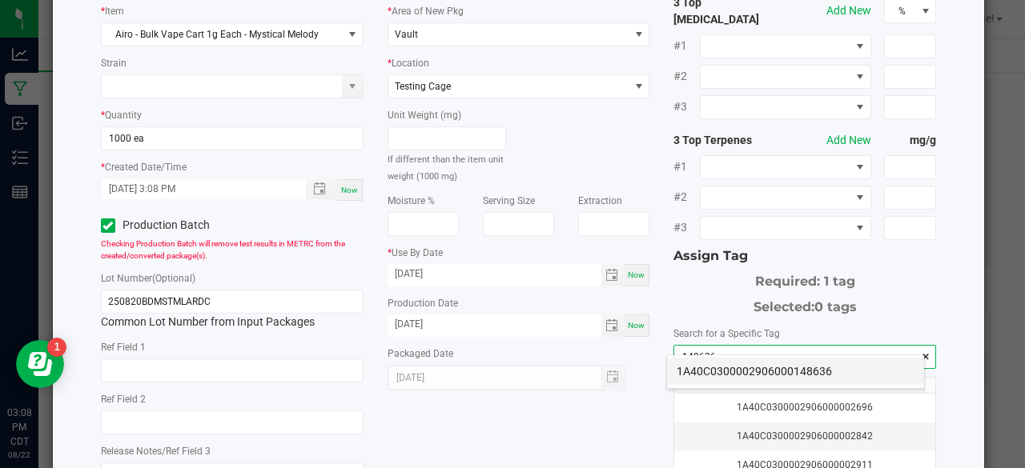
click at [708, 368] on li "1A40C0300002906000148636" at bounding box center [795, 371] width 257 height 27
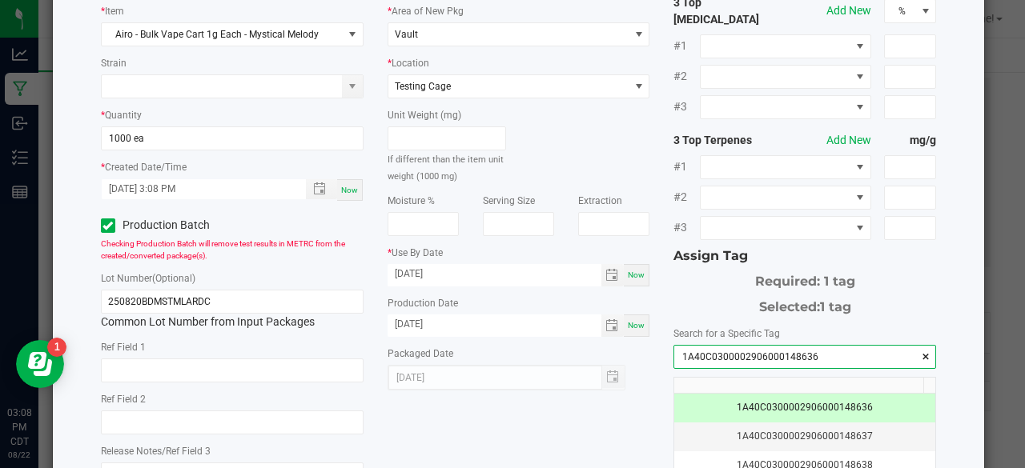
type input "1A40C0300002906000148636"
click at [645, 400] on div "* Item Airo - Bulk Vape Cart 1g Each - Mystical Melody Strain * Quantity 1000 e…" at bounding box center [519, 286] width 860 height 584
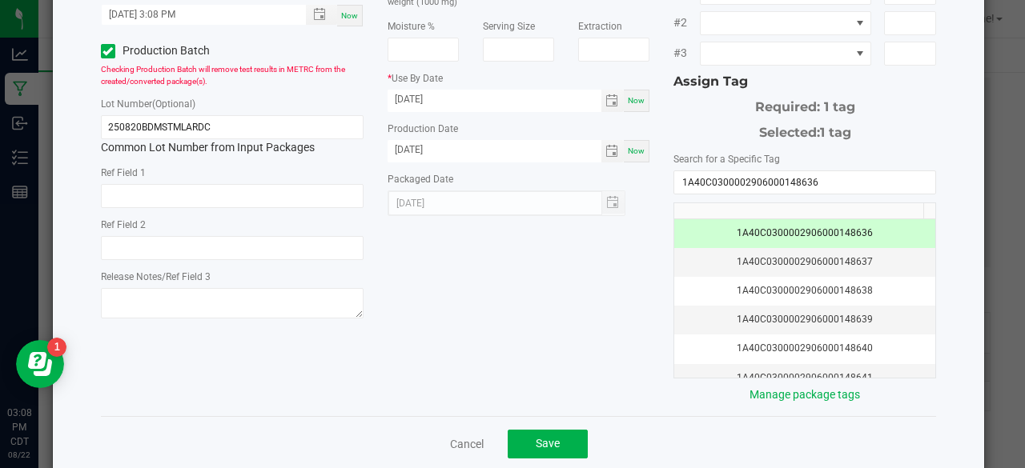
scroll to position [279, 0]
click at [569, 428] on button "Save" at bounding box center [548, 442] width 80 height 29
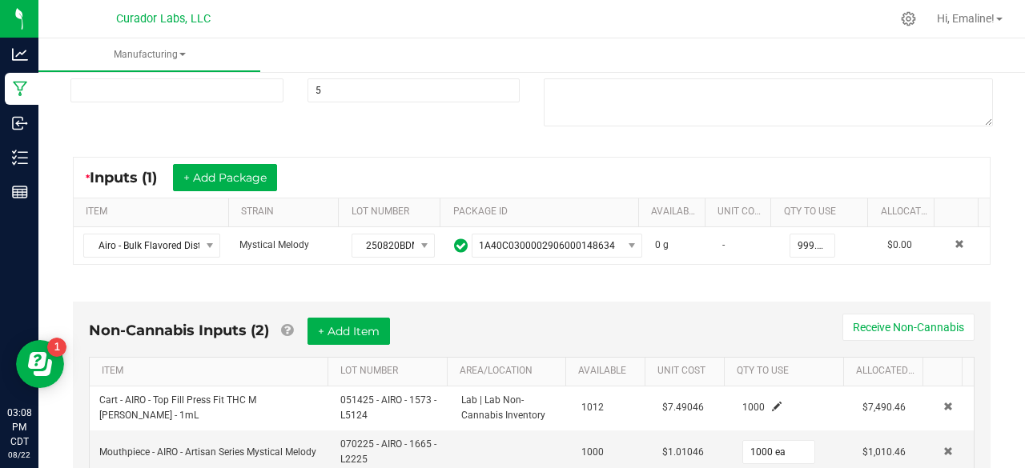
scroll to position [0, 0]
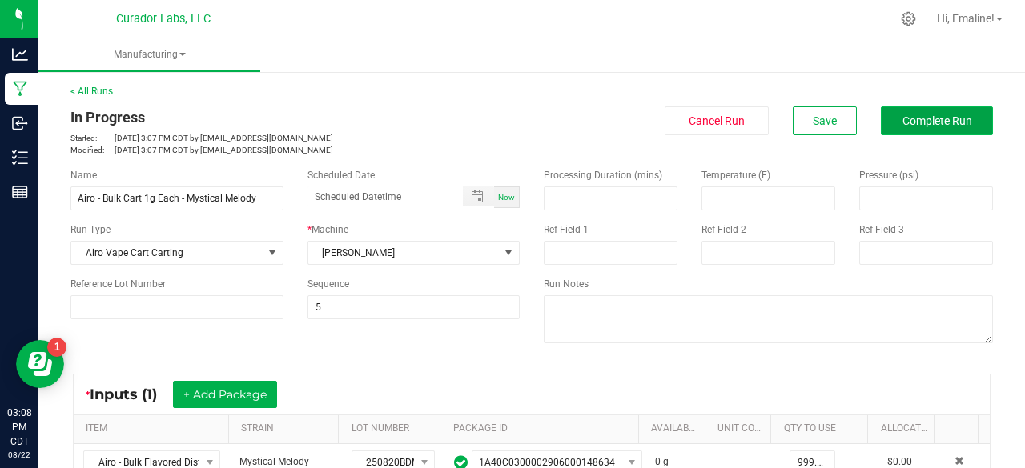
click at [901, 128] on button "Complete Run" at bounding box center [937, 120] width 112 height 29
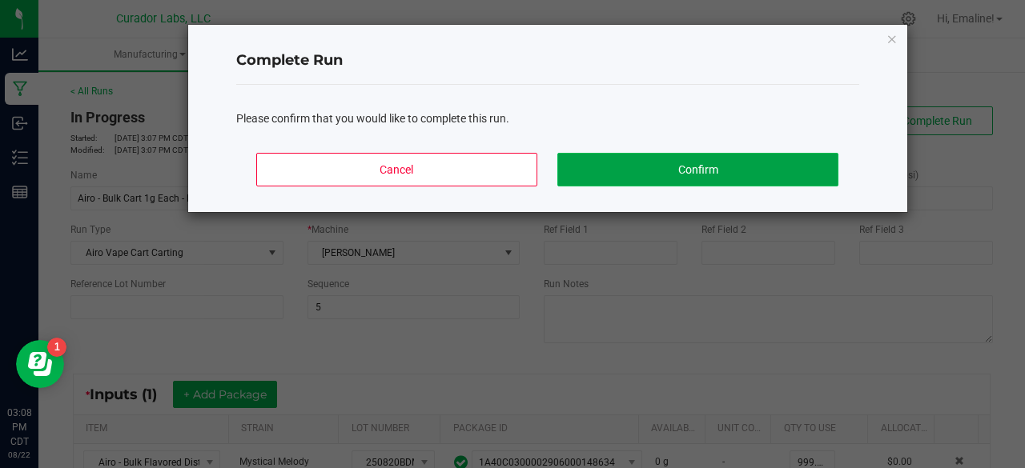
click at [823, 169] on button "Confirm" at bounding box center [697, 170] width 280 height 34
